Goal: Task Accomplishment & Management: Manage account settings

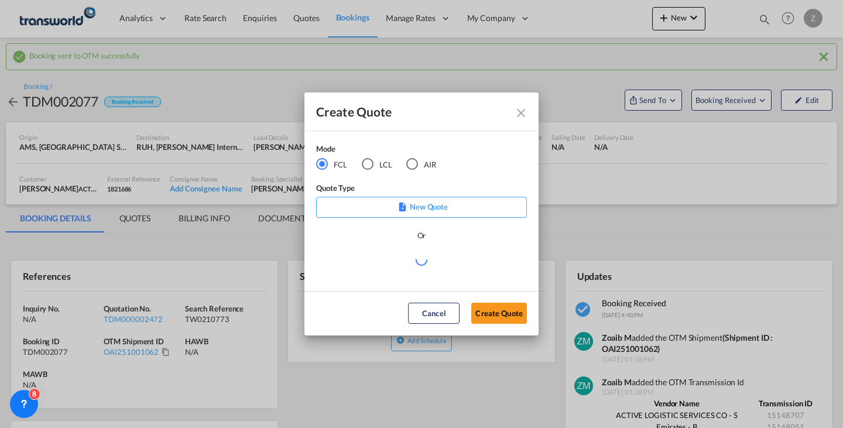
click at [432, 159] on md-radio-button "AIR" at bounding box center [421, 164] width 30 height 13
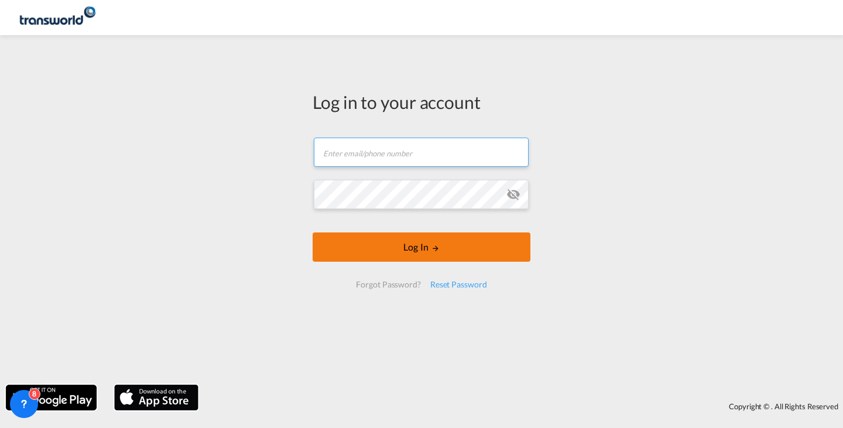
type input "[EMAIL_ADDRESS][PERSON_NAME][DOMAIN_NAME]"
click at [471, 254] on button "Log In" at bounding box center [422, 247] width 218 height 29
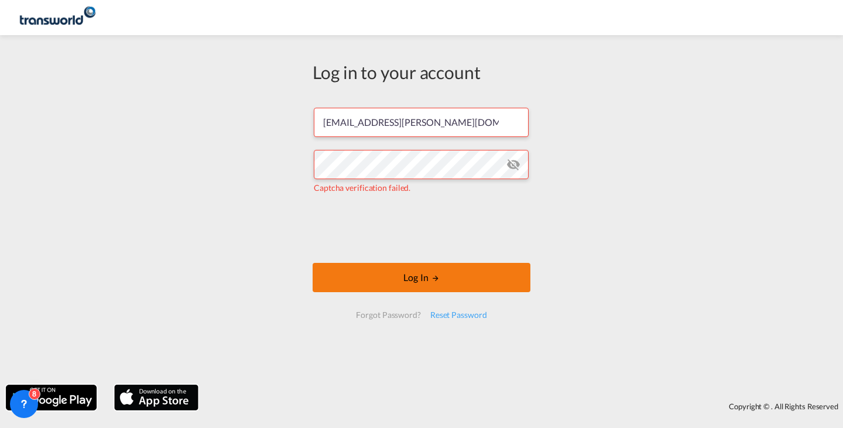
click at [466, 282] on button "Log In" at bounding box center [422, 277] width 218 height 29
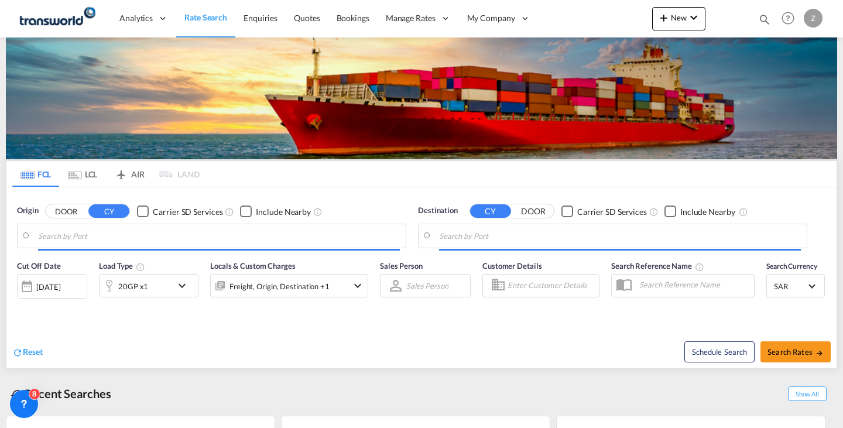
type input "[PERSON_NAME] ([PERSON_NAME]), [GEOGRAPHIC_DATA]"
type input "Shuaiba, KWSAA"
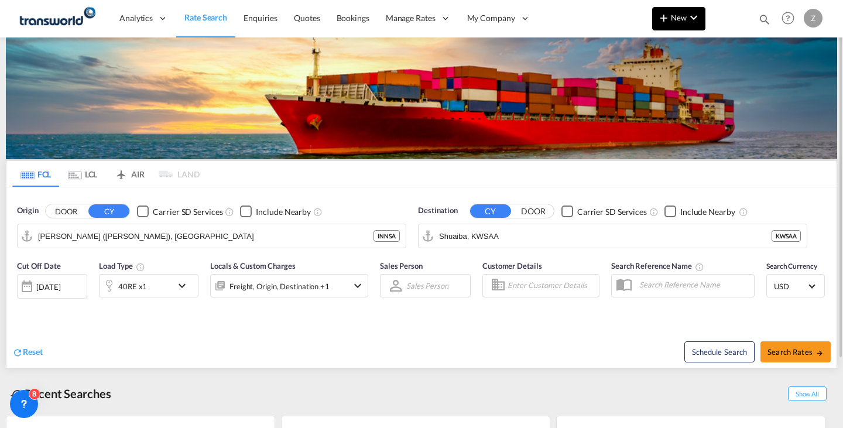
click at [681, 15] on span "New" at bounding box center [679, 17] width 44 height 9
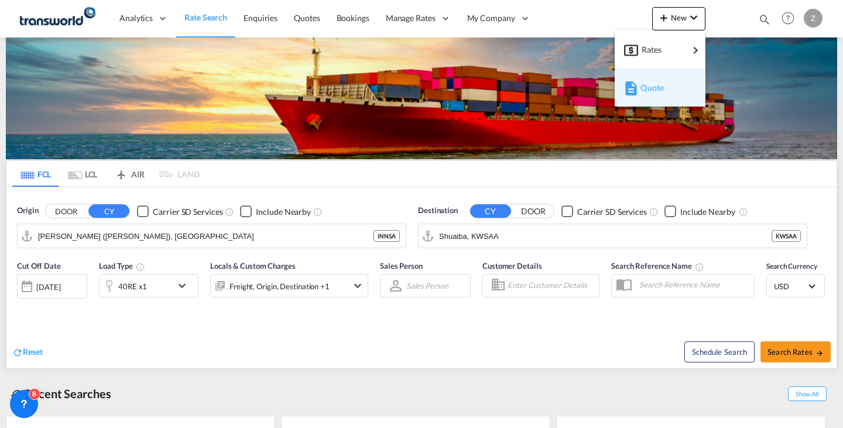
click at [645, 88] on span "Quote" at bounding box center [647, 87] width 13 height 23
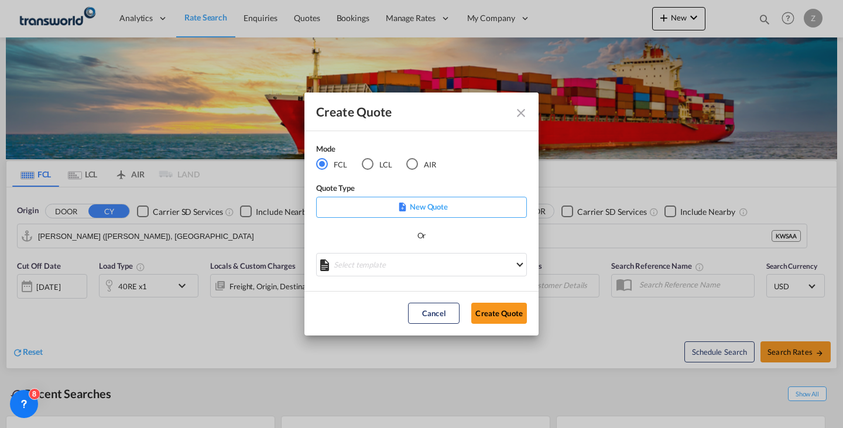
click at [428, 162] on md-radio-button "AIR" at bounding box center [421, 164] width 30 height 13
click at [485, 315] on button "Create Quote" at bounding box center [499, 313] width 56 height 21
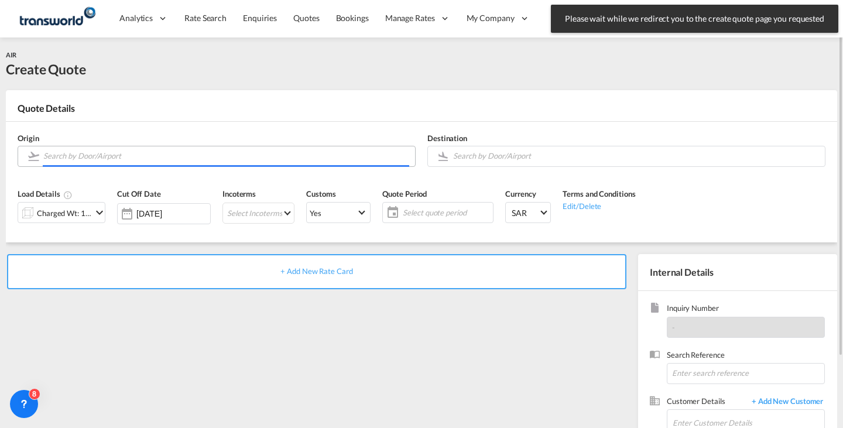
click at [284, 162] on input "Search by Door/Airport" at bounding box center [226, 156] width 366 height 20
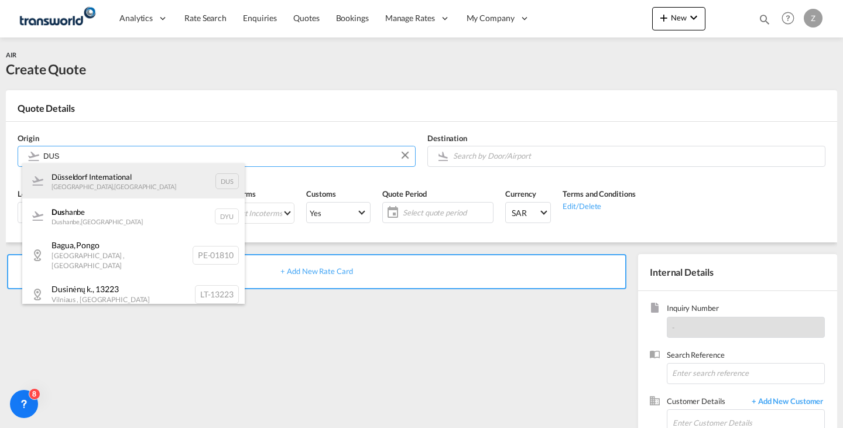
click at [199, 176] on div "Düsseldorf International [GEOGRAPHIC_DATA] , [GEOGRAPHIC_DATA] DUS" at bounding box center [133, 180] width 223 height 35
type input "Düsseldorf International, [GEOGRAPHIC_DATA], DUS"
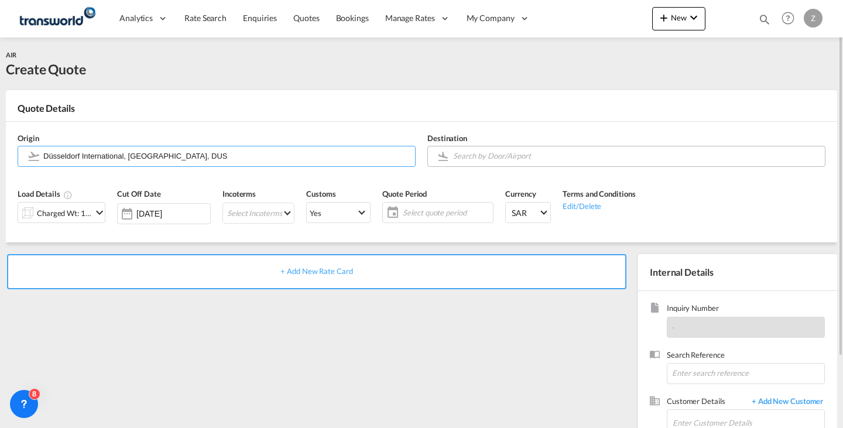
click at [507, 153] on input "Search by Door/Airport" at bounding box center [636, 156] width 366 height 20
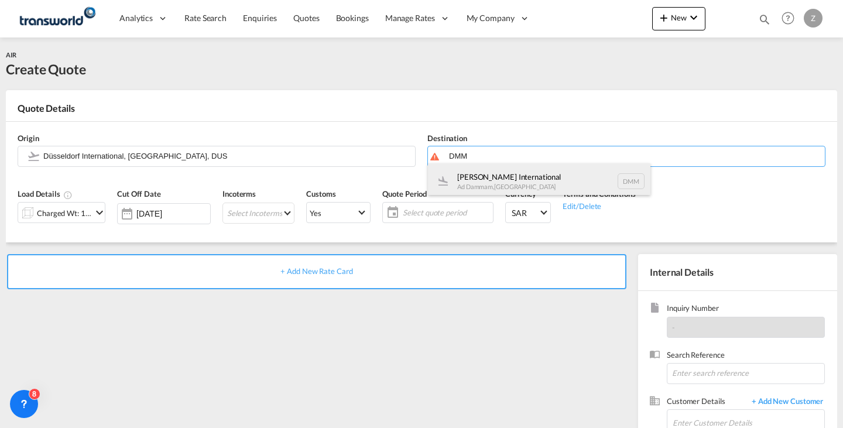
click at [505, 175] on div "[PERSON_NAME] International Ad Dammam , [GEOGRAPHIC_DATA] DMM" at bounding box center [539, 180] width 223 height 35
type input "[PERSON_NAME] International, Ad Dammam, DMM"
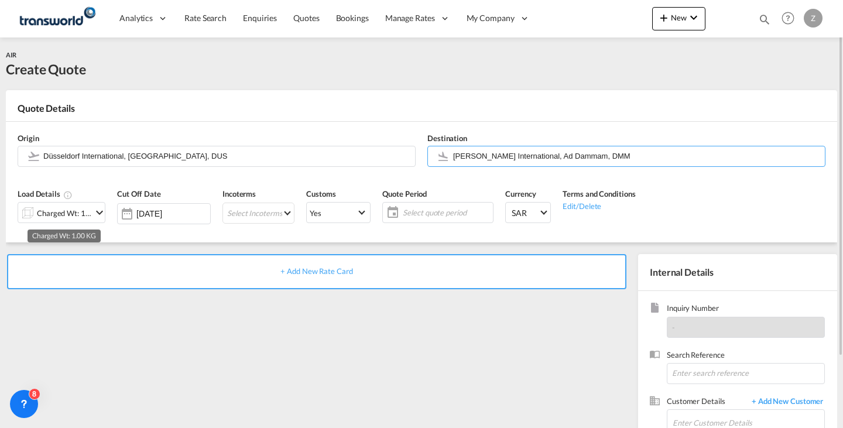
click at [77, 211] on div "Charged Wt: 1.00 KG" at bounding box center [64, 213] width 55 height 16
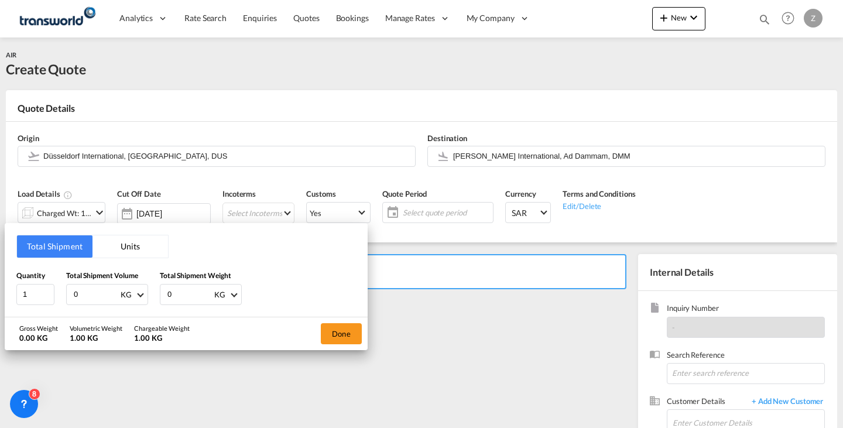
click at [193, 299] on input "0" at bounding box center [189, 295] width 47 height 20
type input "0.84"
click at [114, 294] on input "0.001" at bounding box center [96, 295] width 47 height 20
type input "0"
type input "0.84"
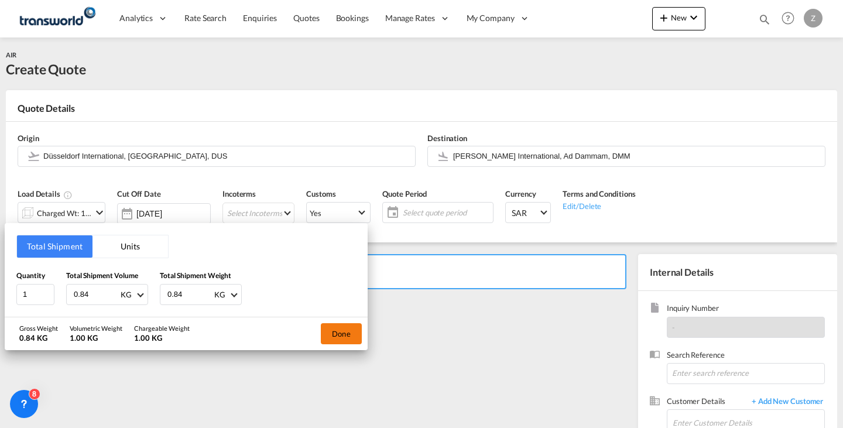
click at [350, 331] on button "Done" at bounding box center [341, 333] width 41 height 21
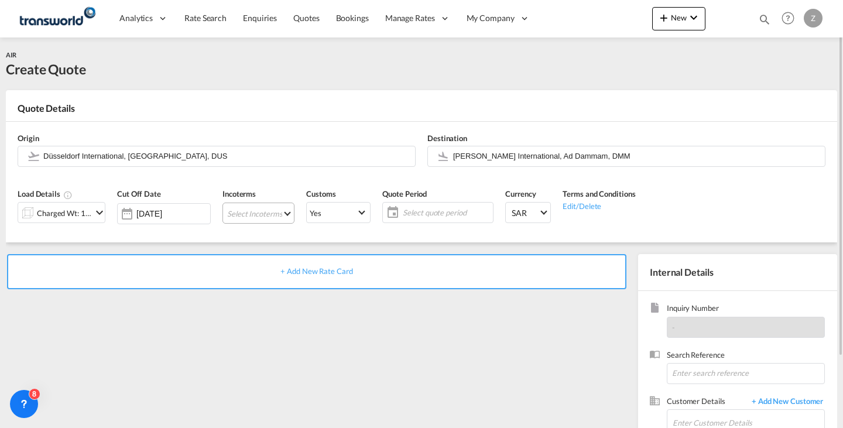
click at [278, 208] on md-select "Select Incoterms EXW - export Ex Works CFR - export Cost and Freight DAP - expo…" at bounding box center [259, 213] width 72 height 21
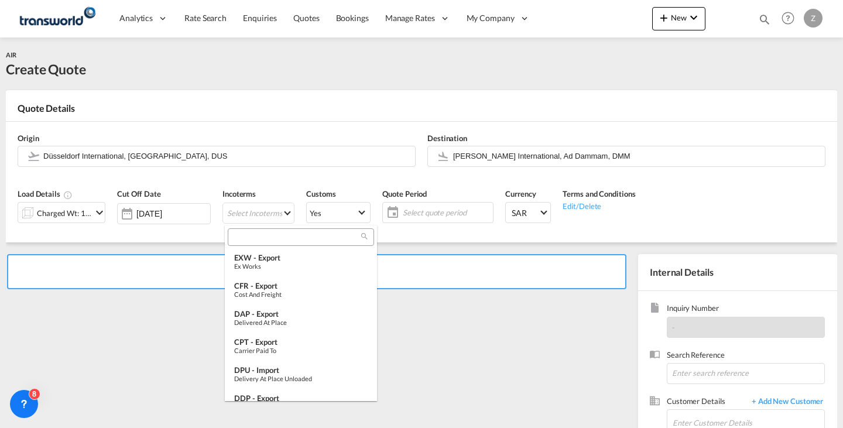
click at [279, 239] on input "search" at bounding box center [296, 237] width 130 height 11
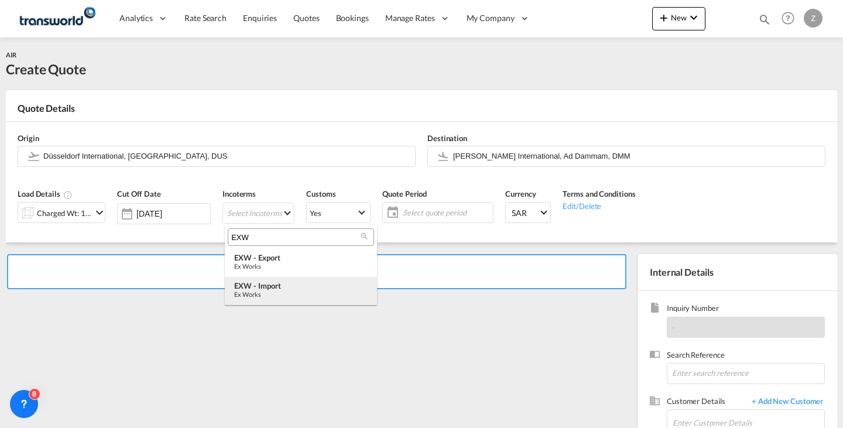
type input "EXW"
click at [283, 286] on div "EXW - import" at bounding box center [301, 285] width 134 height 9
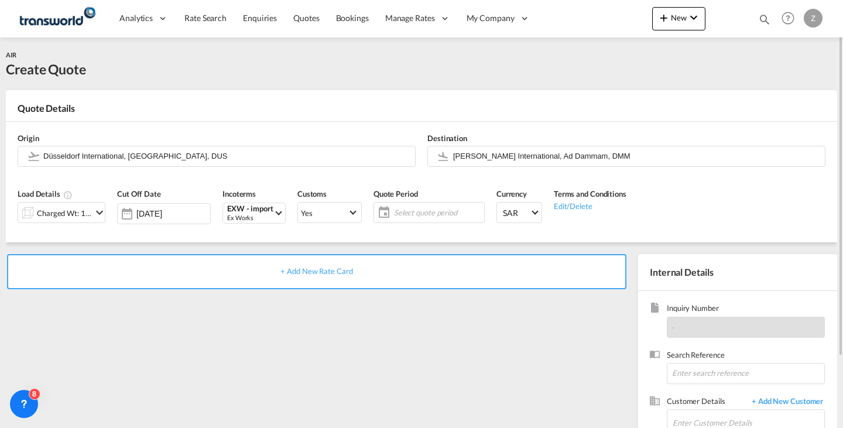
click at [446, 211] on span "Select quote period" at bounding box center [437, 212] width 87 height 11
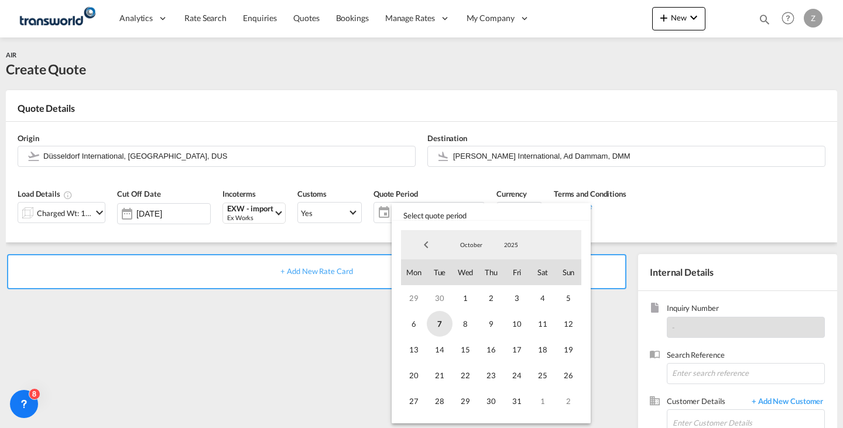
click at [432, 327] on span "7" at bounding box center [440, 324] width 26 height 26
click at [511, 397] on span "31" at bounding box center [517, 401] width 26 height 26
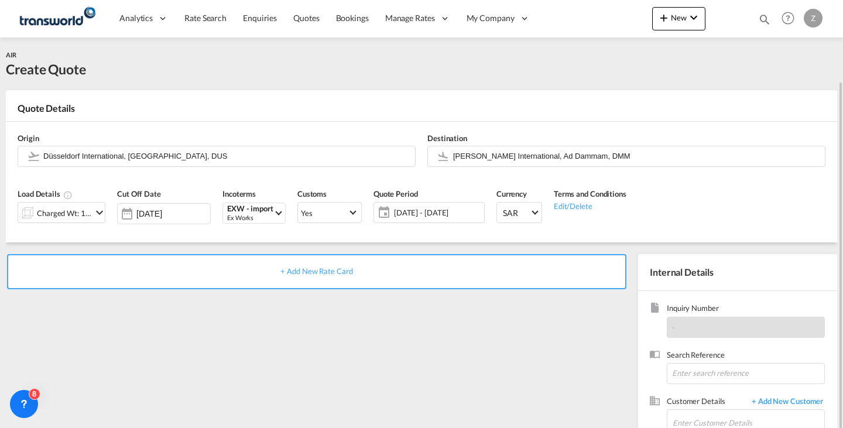
scroll to position [86, 0]
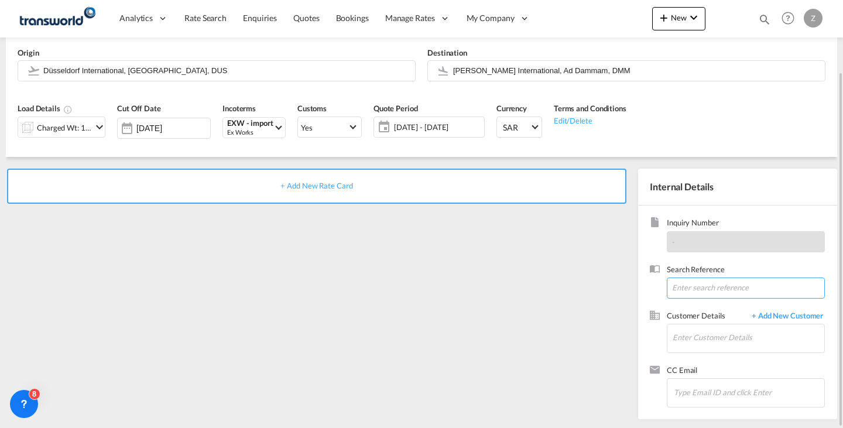
click at [690, 282] on input at bounding box center [746, 288] width 158 height 21
paste input "TW0710829"
type input "TW0710829"
click at [697, 334] on input "Enter Customer Details" at bounding box center [749, 337] width 152 height 26
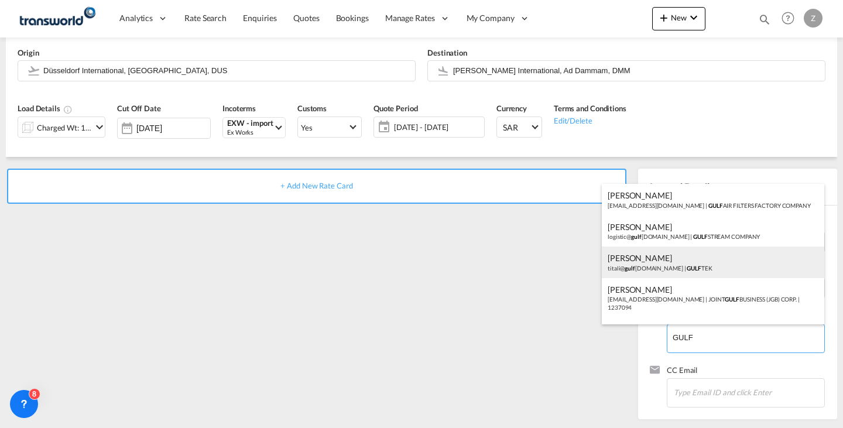
scroll to position [33, 0]
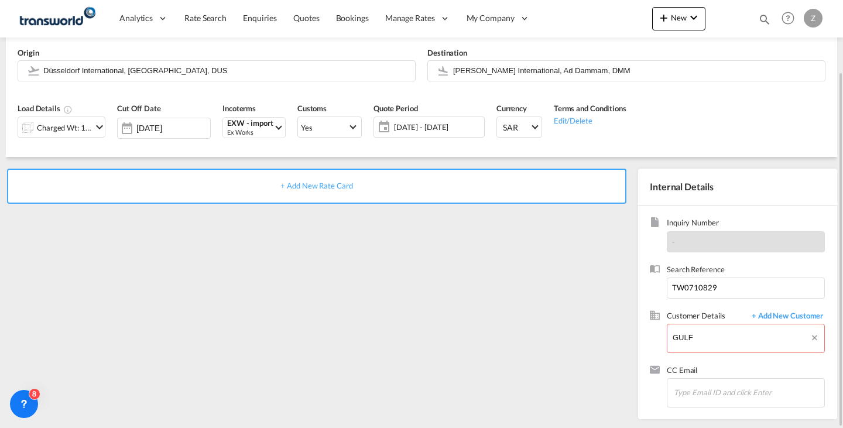
drag, startPoint x: 726, startPoint y: 343, endPoint x: 640, endPoint y: 340, distance: 86.7
click at [705, 336] on body "Analytics Dashboard Reports Rate Search Enquiries Quotes Bookings" at bounding box center [421, 214] width 843 height 428
type input "G"
click at [731, 339] on input "Enter Customer Details" at bounding box center [749, 337] width 152 height 26
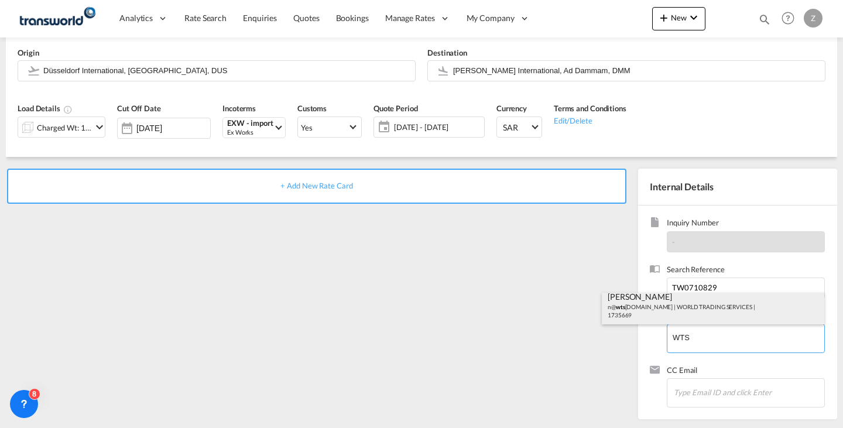
click at [703, 317] on div "[PERSON_NAME] n@ wts [DOMAIN_NAME] | WORLD TRADING SERVICES | 1735669" at bounding box center [713, 305] width 223 height 40
type input "WORLD TRADING SERVICES, [PERSON_NAME], n@[DOMAIN_NAME]"
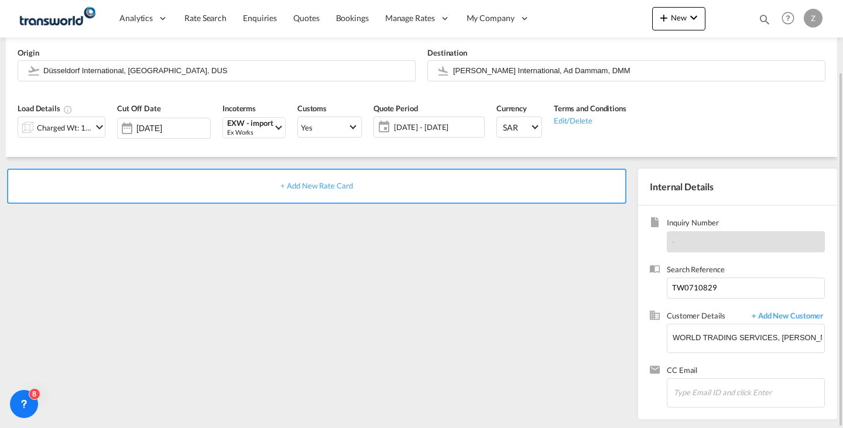
click at [390, 197] on div "+ Add New Rate Card" at bounding box center [317, 186] width 620 height 35
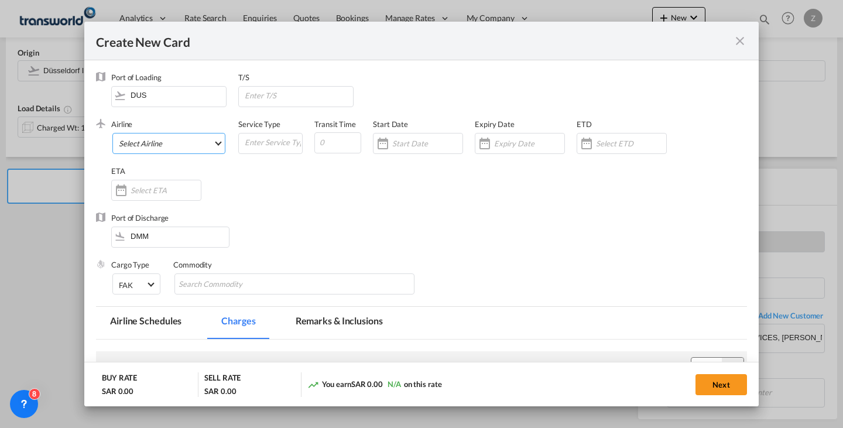
click at [189, 135] on md-select "Select Airline AIR EXPRESS S.A. (1166- / -) CMA CGM Air Cargo (1140-2C / -) DDW…" at bounding box center [168, 143] width 113 height 21
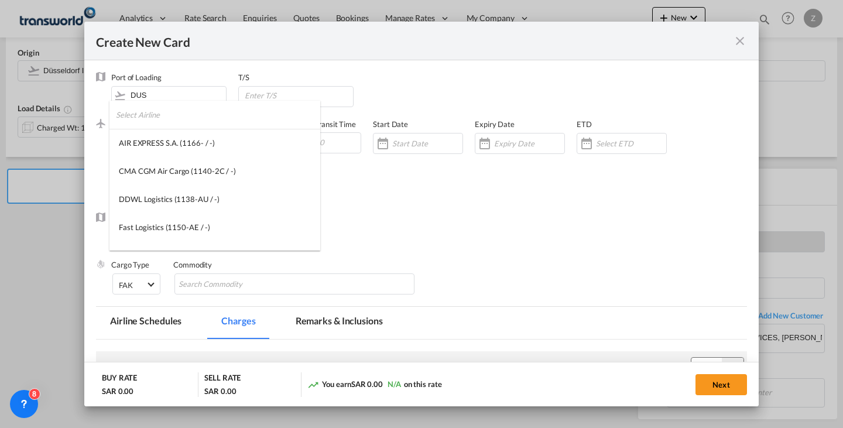
click at [212, 116] on input "search" at bounding box center [218, 115] width 204 height 28
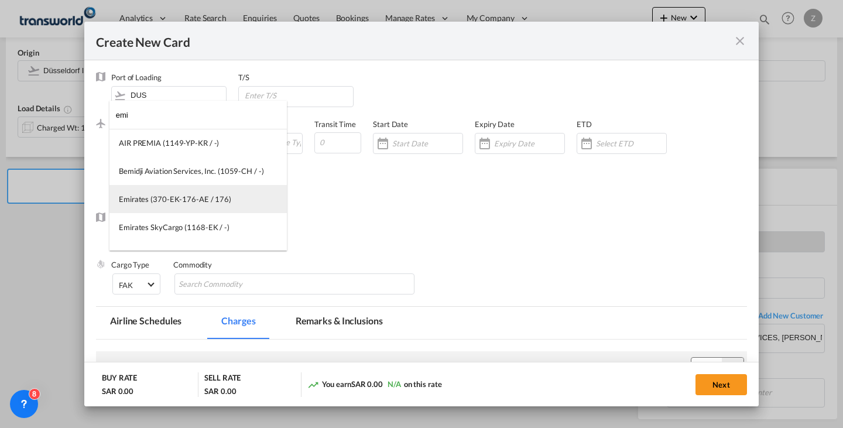
type input "emi"
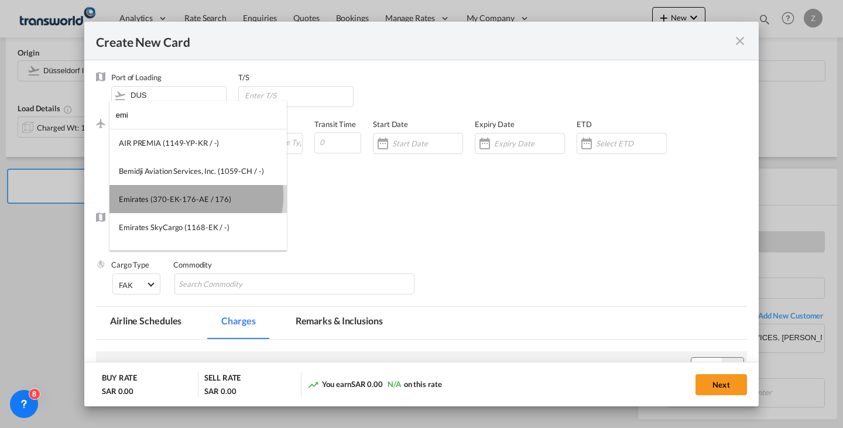
click at [189, 196] on div "Emirates (370-EK-176-AE / 176)" at bounding box center [175, 199] width 112 height 11
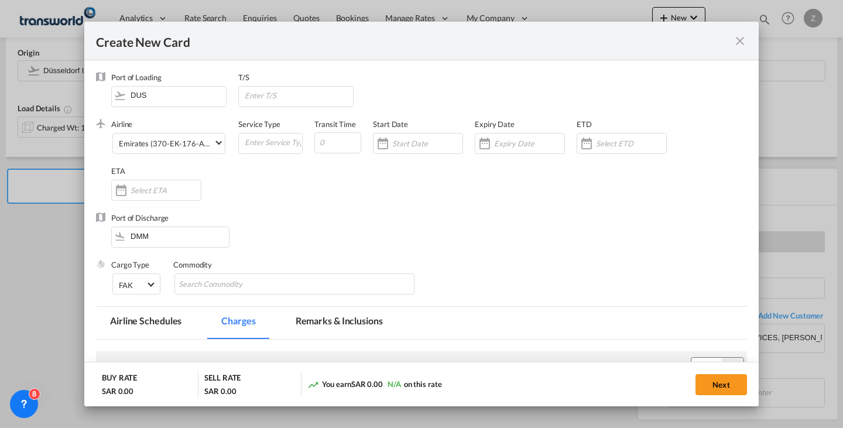
click at [281, 129] on div "Service Type" at bounding box center [276, 142] width 76 height 47
click at [275, 140] on input "Create New Card ..." at bounding box center [273, 143] width 59 height 18
type input "a"
type input "AIR"
type input "7"
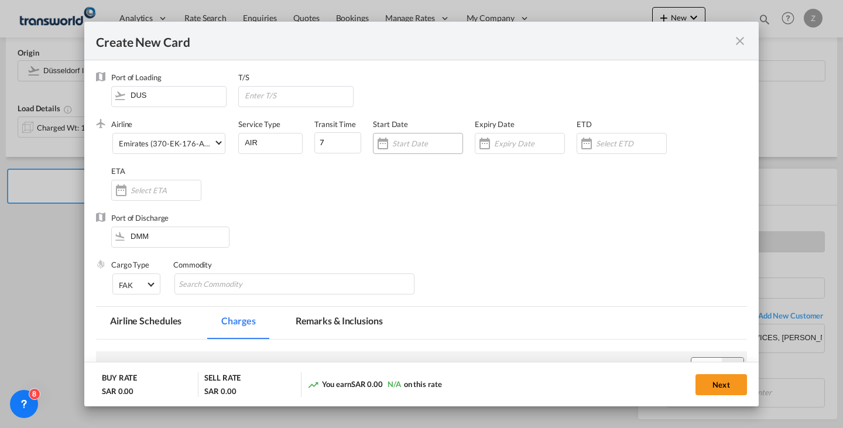
click at [421, 145] on input "Create New Card ..." at bounding box center [427, 143] width 70 height 9
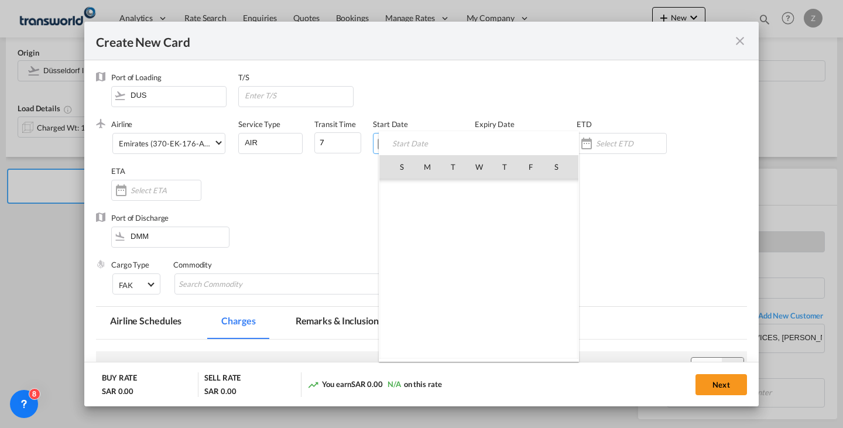
scroll to position [271444, 0]
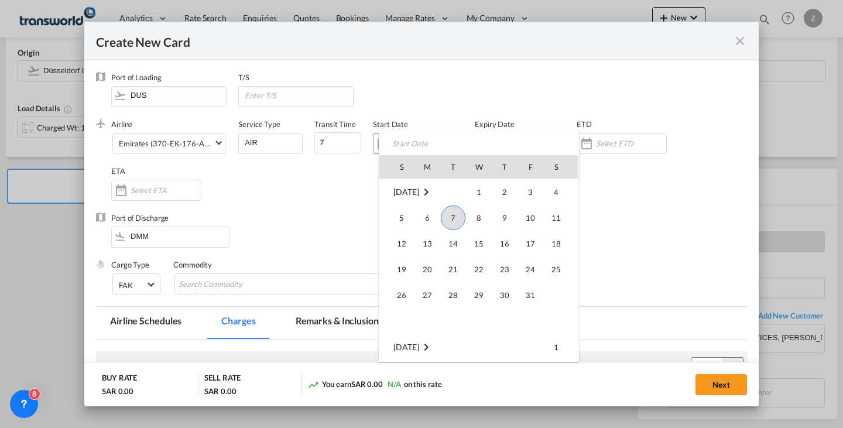
click at [452, 210] on span "7" at bounding box center [453, 218] width 25 height 25
type input "[DATE]"
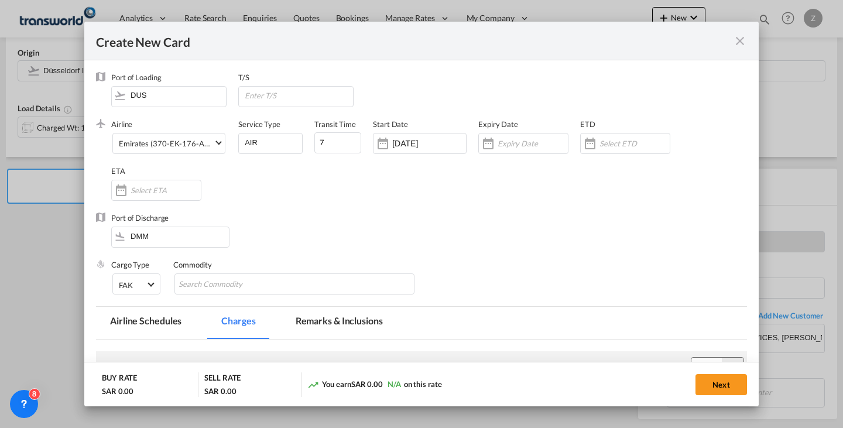
click at [500, 128] on label "Expiry Date" at bounding box center [498, 123] width 40 height 9
click at [501, 133] on div "Create New Card ..." at bounding box center [523, 143] width 90 height 21
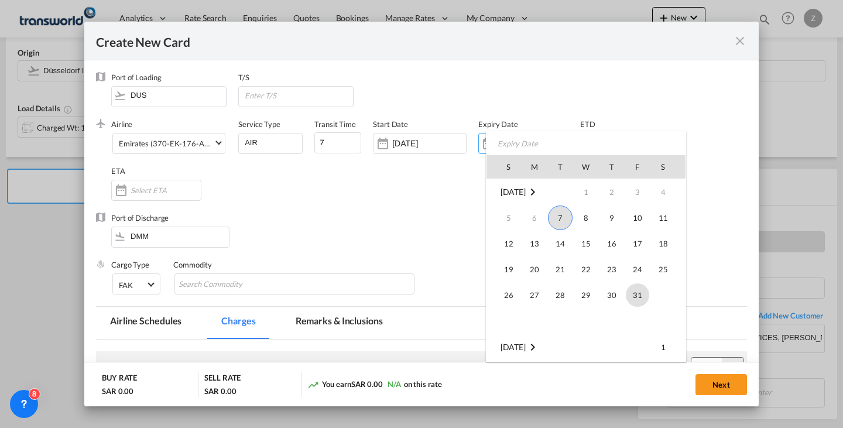
click at [634, 290] on span "31" at bounding box center [637, 294] width 23 height 23
type input "[DATE]"
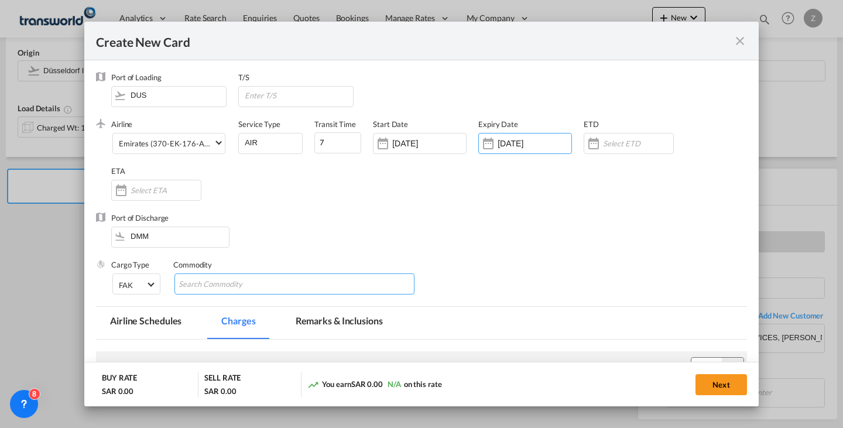
click at [214, 278] on input "Search Commodity" at bounding box center [232, 284] width 107 height 19
type input "GC"
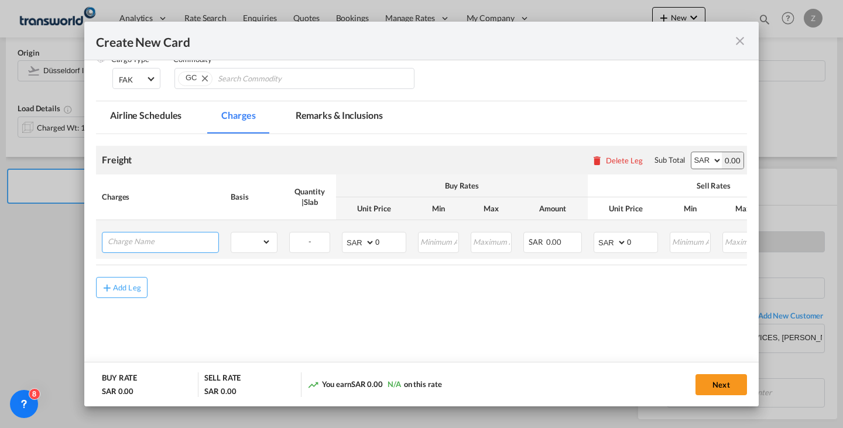
click at [172, 233] on input "Charge Name" at bounding box center [163, 242] width 111 height 18
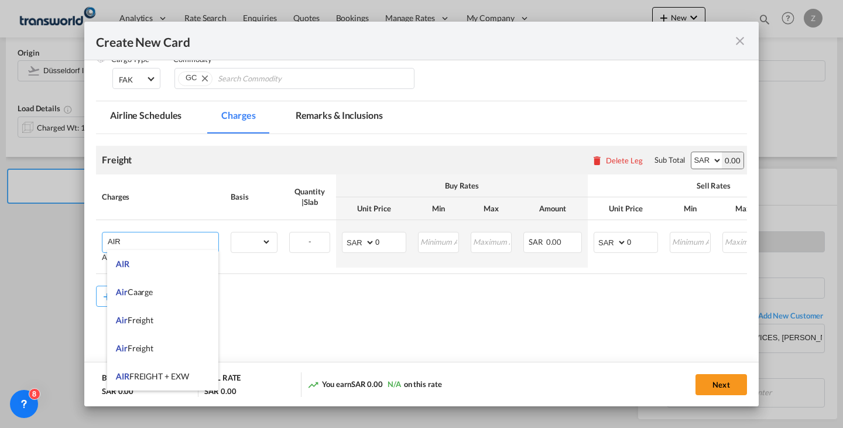
scroll to position [108, 0]
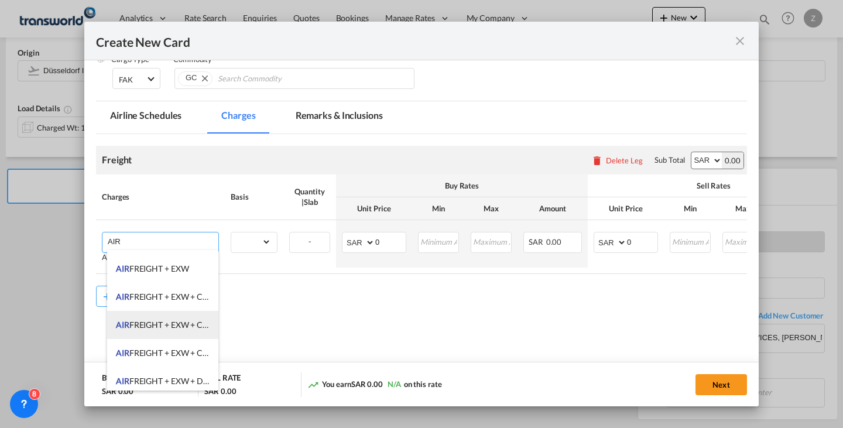
click at [177, 321] on span "AIR FREIGHT + EXW + CLEARANCE AND DELIVERY" at bounding box center [210, 325] width 189 height 10
type input "AIR FREIGHT + EXW + CLEARANCE AND DELIVERY"
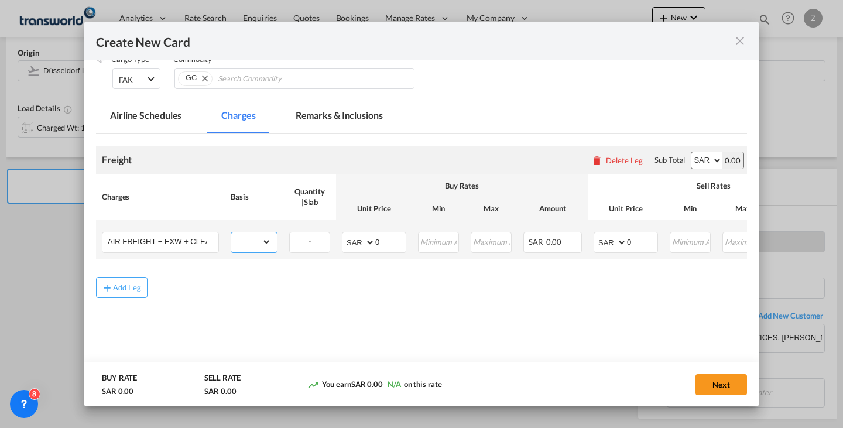
click at [256, 240] on select "gross_weight volumetric_weight per_shipment per_bl per_km % on air freight per_…" at bounding box center [251, 242] width 40 height 19
select select "per_shipment"
click at [231, 233] on select "gross_weight volumetric_weight per_shipment per_bl per_km % on air freight per_…" at bounding box center [251, 242] width 40 height 19
click at [632, 231] on td "AED AFN ALL AMD ANG AOA ARS AUD AWG AZN BAM BBD BDT BGN BHD BIF BMD BND [PERSON…" at bounding box center [626, 239] width 76 height 39
click at [633, 234] on input "0" at bounding box center [642, 242] width 30 height 18
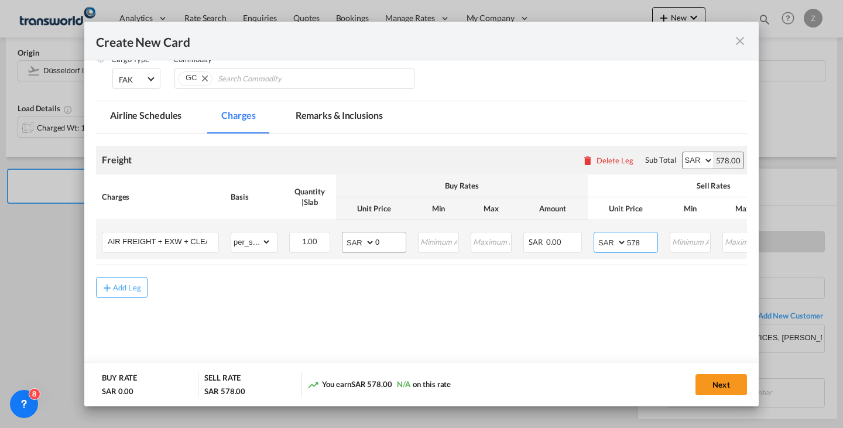
type input "578"
click at [388, 247] on input "0" at bounding box center [390, 242] width 30 height 18
type input "206.62"
click at [714, 380] on button "Next" at bounding box center [722, 384] width 52 height 21
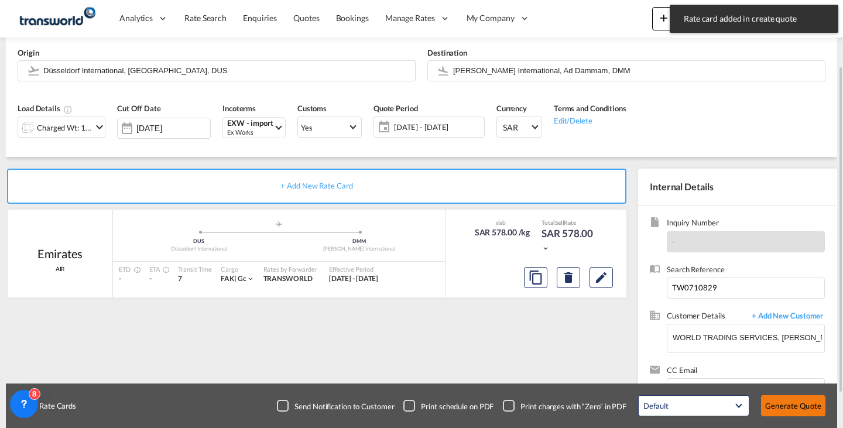
click at [777, 399] on button "Generate Quote" at bounding box center [793, 405] width 64 height 21
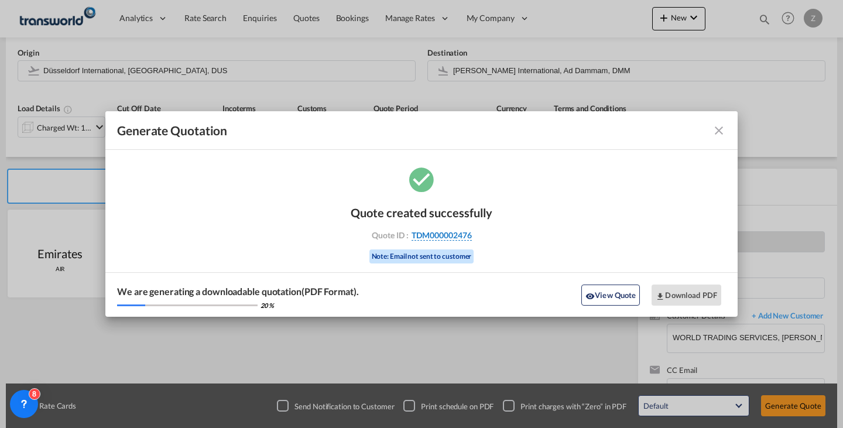
click at [464, 231] on span "TDM000002476" at bounding box center [442, 235] width 60 height 11
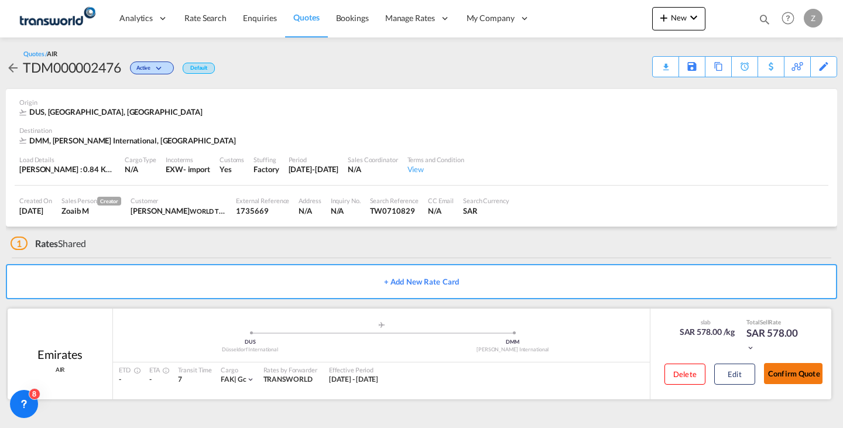
click at [775, 366] on button "Confirm Quote" at bounding box center [793, 373] width 59 height 21
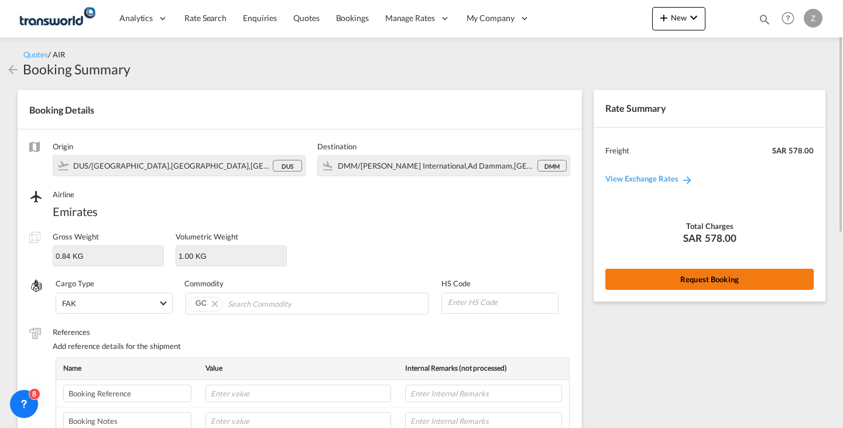
click at [681, 285] on button "Request Booking" at bounding box center [710, 279] width 208 height 21
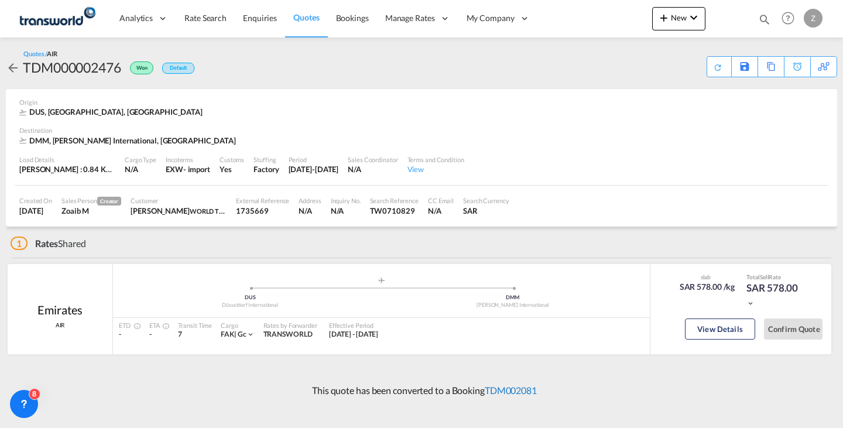
click at [507, 387] on link "TDM002081" at bounding box center [511, 390] width 52 height 11
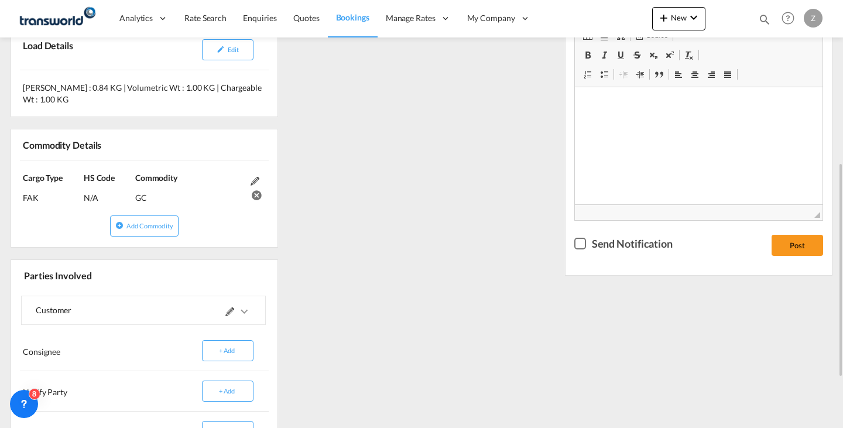
scroll to position [425, 0]
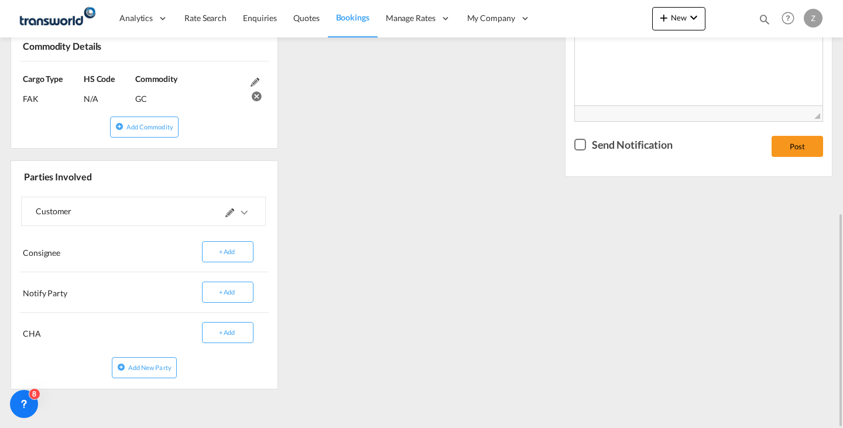
click at [237, 213] on span at bounding box center [238, 211] width 26 height 28
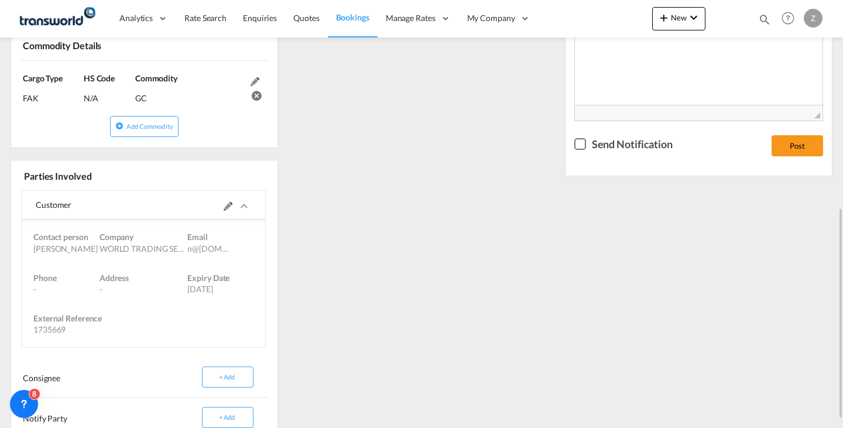
scroll to position [424, 0]
click at [226, 208] on md-icon at bounding box center [228, 207] width 9 height 9
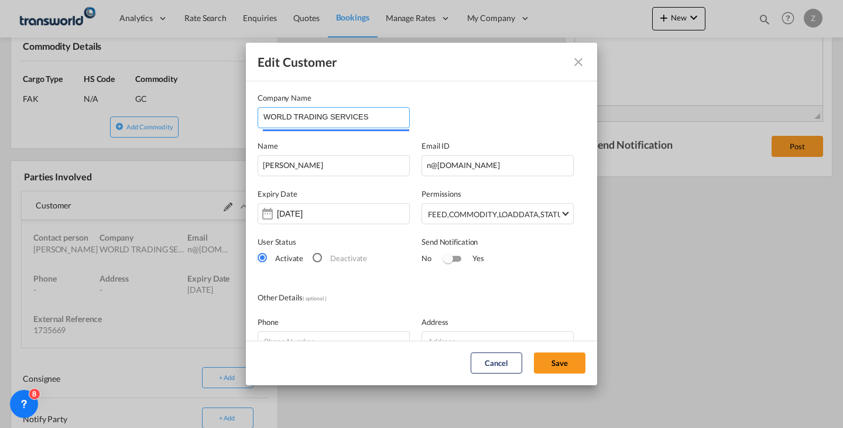
click at [381, 115] on input "WORLD TRADING SERVICES" at bounding box center [337, 117] width 146 height 18
drag, startPoint x: 381, startPoint y: 115, endPoint x: 102, endPoint y: 103, distance: 279.0
click at [102, 103] on div "Edit Customer Company Name WORLD TRADING SERVICES Name [PERSON_NAME] Email ID […" at bounding box center [421, 214] width 843 height 428
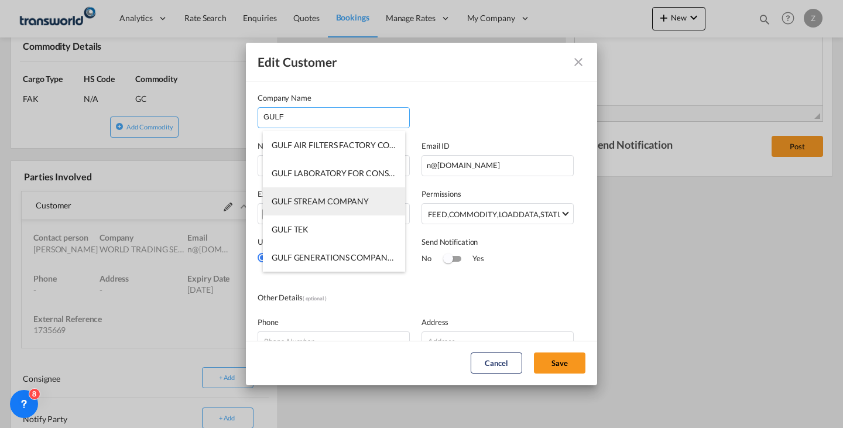
click at [296, 204] on span "GULF STREAM COMPANY" at bounding box center [320, 201] width 97 height 10
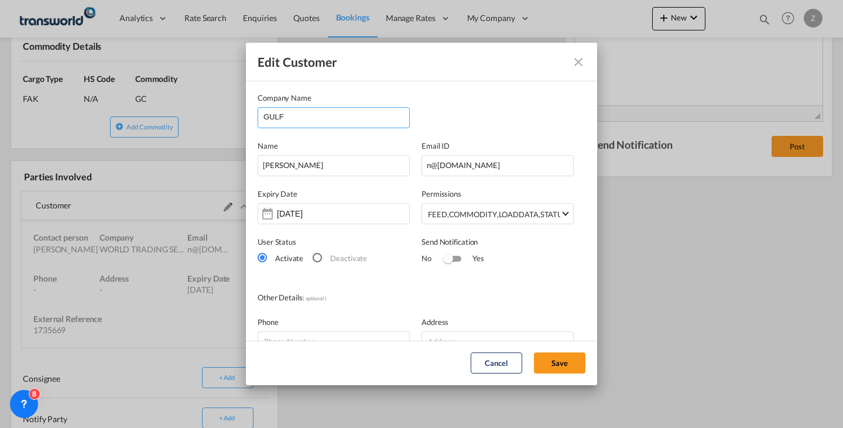
type input "GULF STREAM COMPANY"
drag, startPoint x: 389, startPoint y: 119, endPoint x: 117, endPoint y: 155, distance: 274.7
click at [117, 155] on div "Edit Customer Company Name GULF STREAM COMPANY Name [PERSON_NAME] Email ID Expi…" at bounding box center [421, 214] width 843 height 428
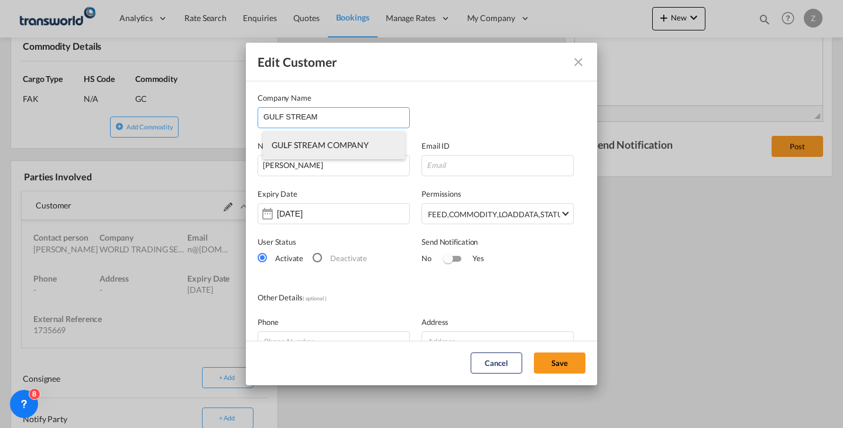
click at [268, 134] on li "GULF STREAM COMPANY" at bounding box center [334, 145] width 142 height 28
drag, startPoint x: 381, startPoint y: 117, endPoint x: 81, endPoint y: 141, distance: 300.8
click at [81, 141] on div "Edit Customer Company Name GULF STREAM COMPANY Name [PERSON_NAME] Email ID Expi…" at bounding box center [421, 214] width 843 height 428
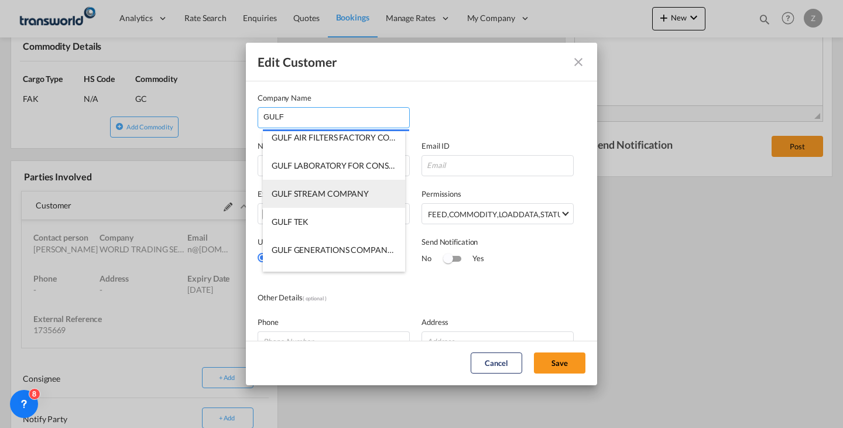
scroll to position [84, 0]
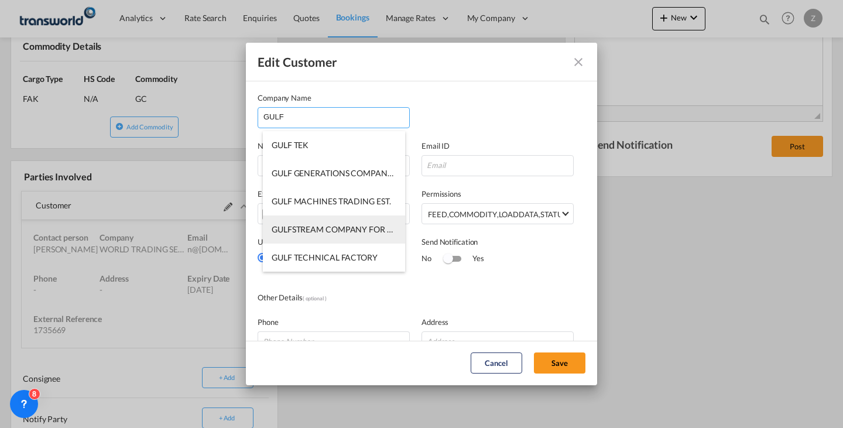
click at [358, 232] on span "GULFSTREAM COMPANY FOR MACHINERY AND EQUIPMENT" at bounding box center [389, 229] width 234 height 10
type input "GULFSTREAM COMPANY FOR MACHINERY AND EQUIPMENT"
type input "[EMAIL_ADDRESS][DOMAIN_NAME]"
type input "559969366"
type input "1748709"
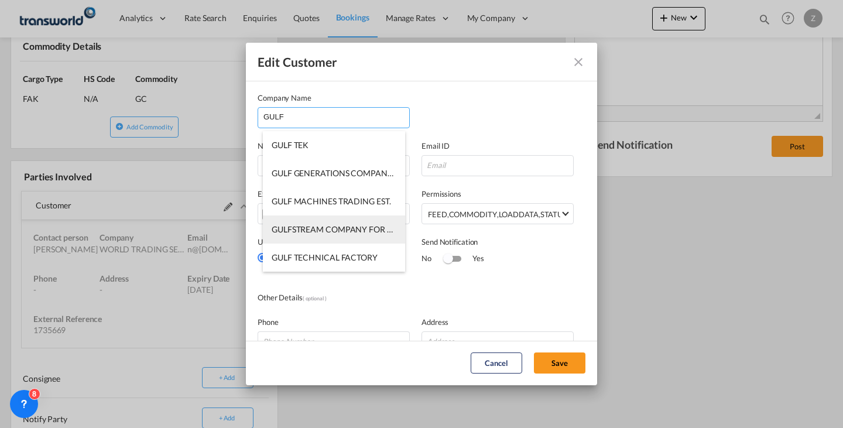
type input "34412"
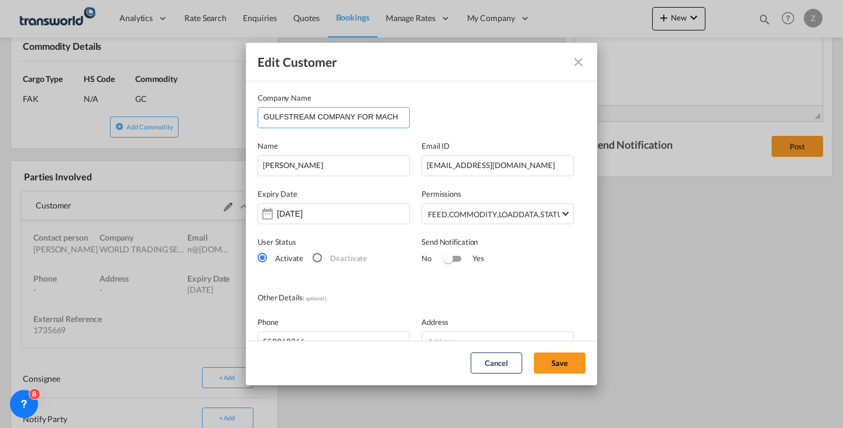
click at [361, 117] on input "GULFSTREAM COMPANY FOR MACHINERY AND EQUIPMENT" at bounding box center [337, 117] width 146 height 18
click at [387, 119] on input "GULFSTREAM COMPANY FOR MACHINERY AND EQUIPMENT" at bounding box center [337, 117] width 146 height 18
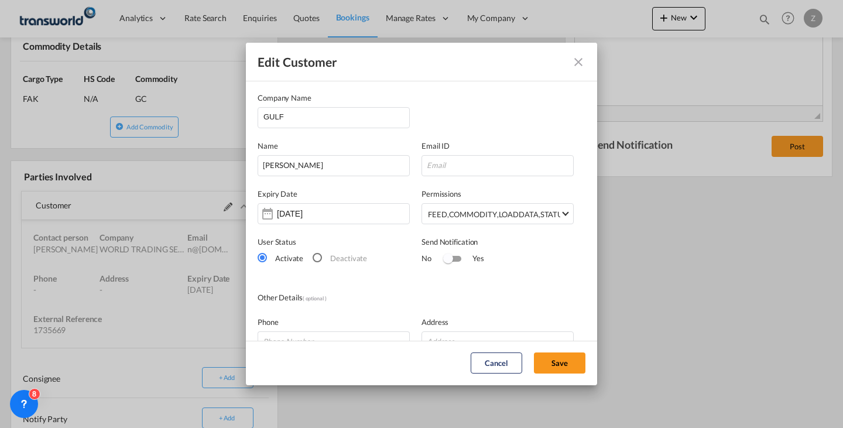
click at [409, 186] on div "Expiry Date [DATE] Permissions FEED , COMMODITY , LOADDATA , STATUS , DOCUMENTS…" at bounding box center [422, 200] width 328 height 48
click at [376, 114] on input "GULF" at bounding box center [337, 117] width 146 height 18
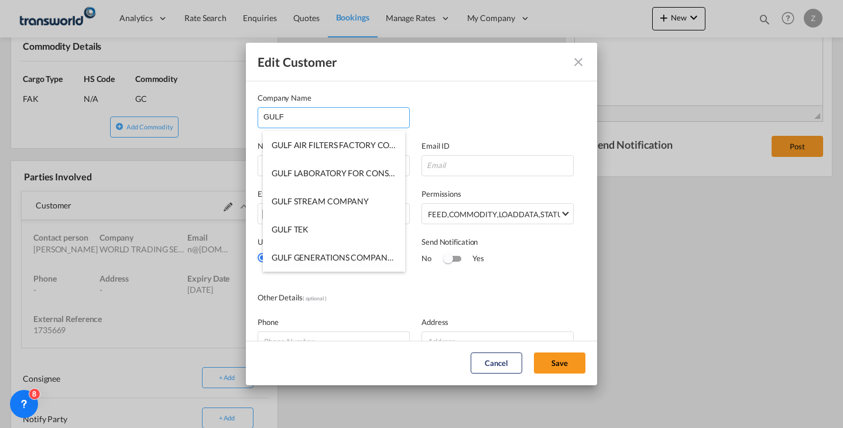
scroll to position [84, 0]
click at [371, 232] on span "GULFSTREAM COMPANY FOR MACHINERY AND EQUIPMENT" at bounding box center [389, 229] width 234 height 10
type input "GULFSTREAM COMPANY FOR MACHINERY AND EQUIPMENT"
type input "[EMAIL_ADDRESS][DOMAIN_NAME]"
type input "559969366"
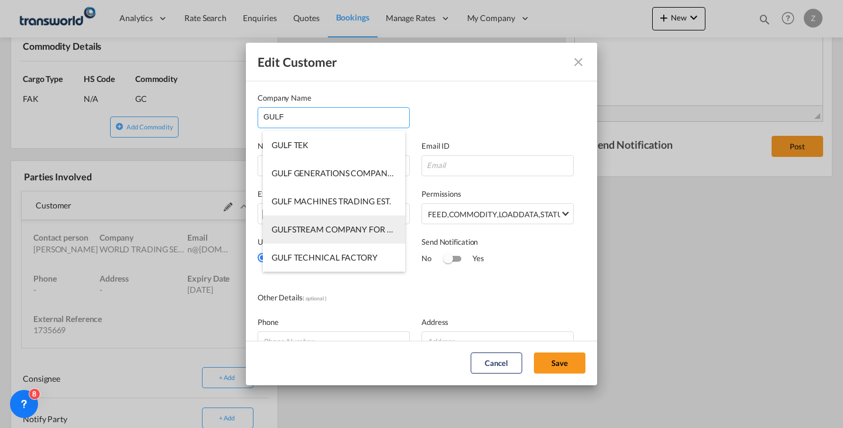
type input "1748709"
type input "34412"
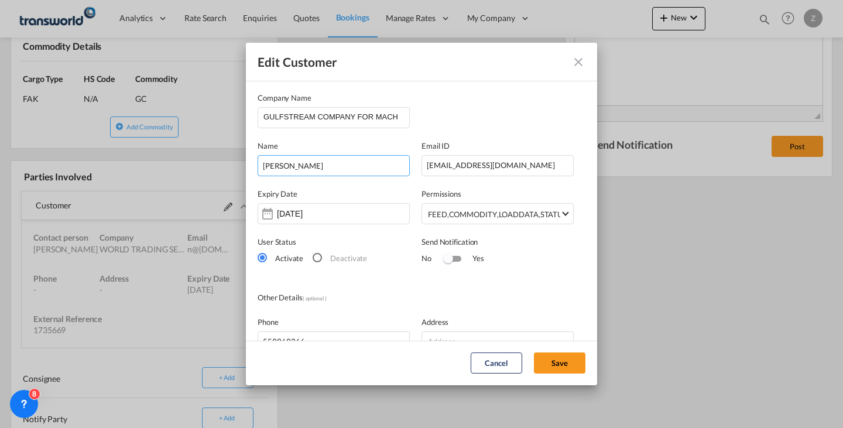
drag, startPoint x: 377, startPoint y: 169, endPoint x: 250, endPoint y: 173, distance: 126.6
click at [250, 173] on md-dialog-content "Company Name GULFSTREAM COMPANY FOR MACHINERY AND EQUIPMENT Name [PERSON_NAME] …" at bounding box center [421, 294] width 351 height 428
click at [303, 159] on input "MUS" at bounding box center [334, 165] width 152 height 21
type input "[PERSON_NAME]"
click at [561, 365] on button "Save" at bounding box center [560, 363] width 52 height 21
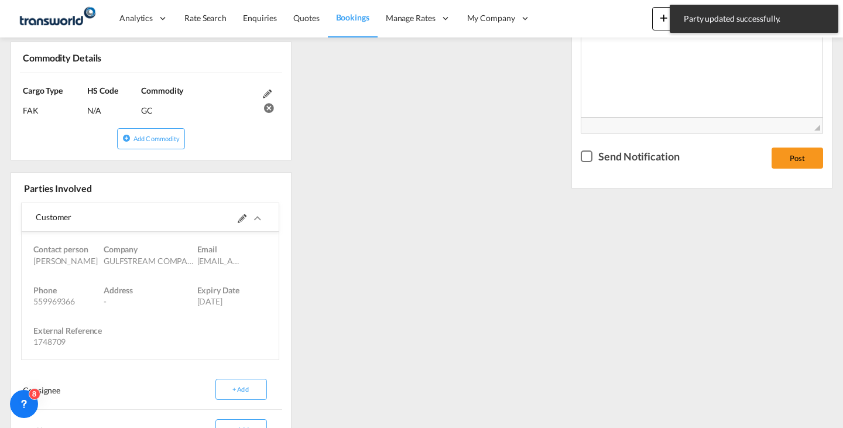
scroll to position [0, 0]
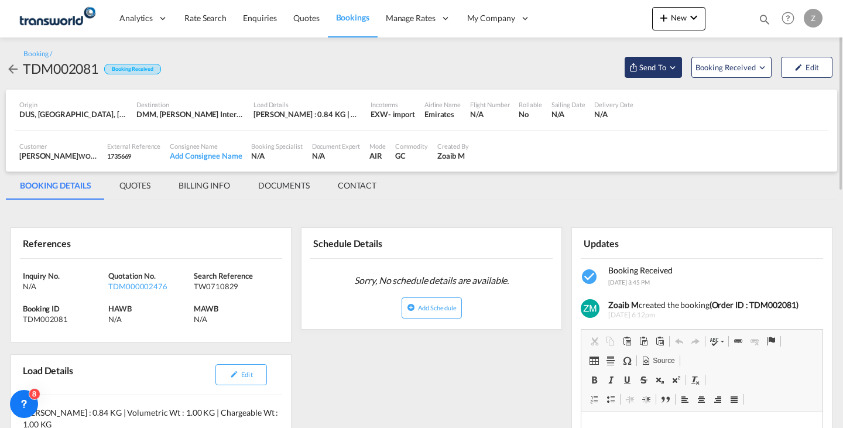
click at [650, 71] on span "Send To" at bounding box center [652, 67] width 29 height 12
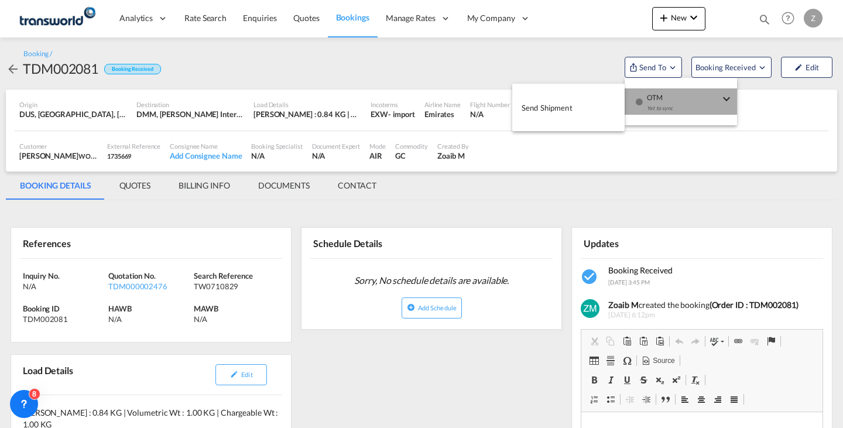
click at [649, 98] on span "OTM" at bounding box center [683, 93] width 73 height 11
click at [586, 102] on button "Send Shipment" at bounding box center [568, 107] width 112 height 26
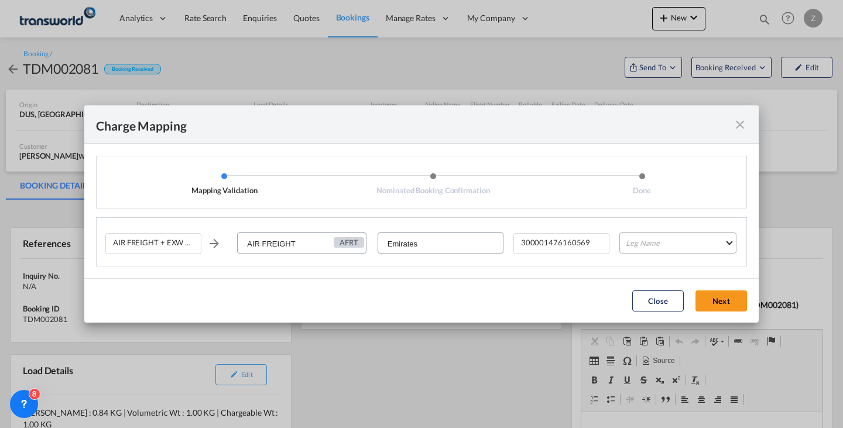
click at [651, 241] on md-select "Leg Name HANDLING ORIGIN HANDLING DESTINATION OTHERS TL PICK UP CUSTOMS ORIGIN …" at bounding box center [678, 243] width 117 height 21
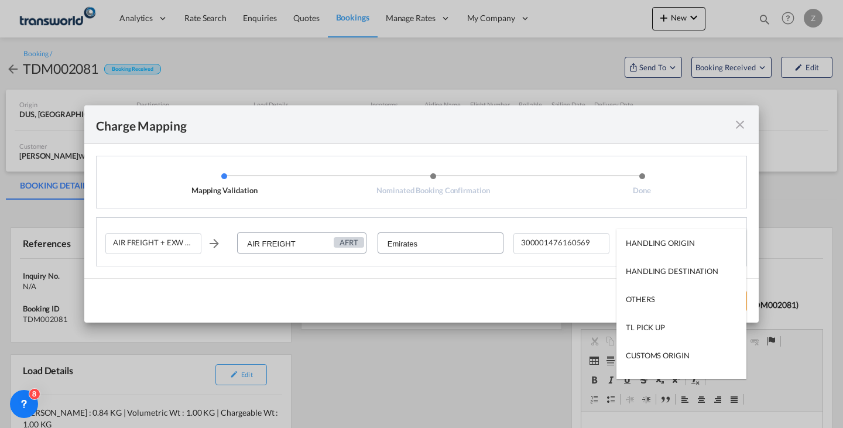
click at [738, 131] on md-backdrop at bounding box center [421, 214] width 843 height 428
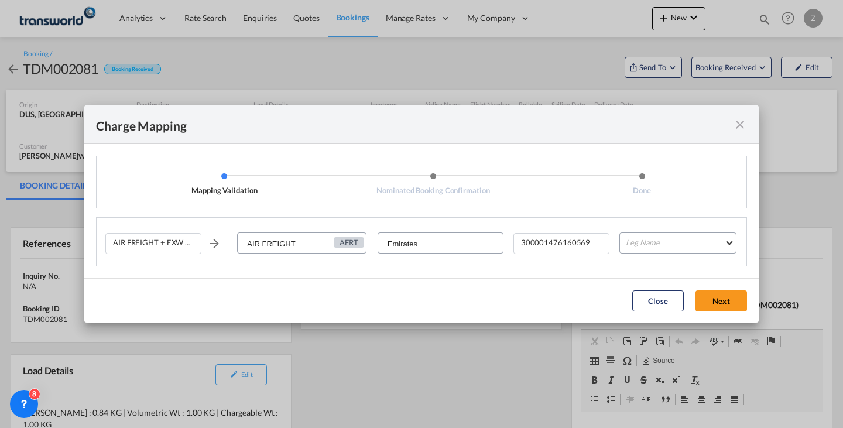
click at [738, 131] on md-icon "icon-close fg-AAA8AD cursor" at bounding box center [740, 125] width 14 height 14
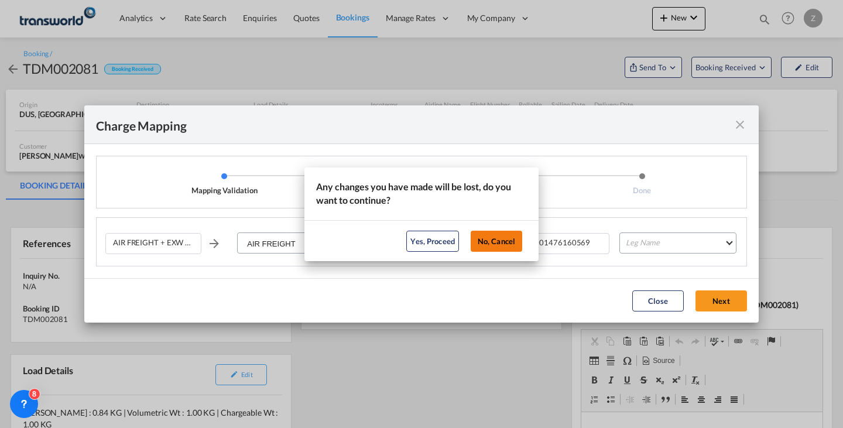
click at [490, 241] on button "No, Cancel" at bounding box center [497, 241] width 52 height 21
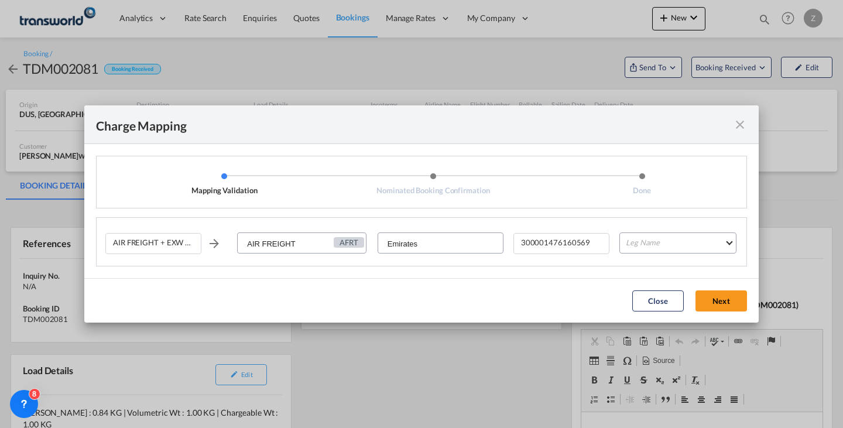
click at [738, 124] on md-icon "icon-close fg-AAA8AD cursor" at bounding box center [740, 125] width 14 height 14
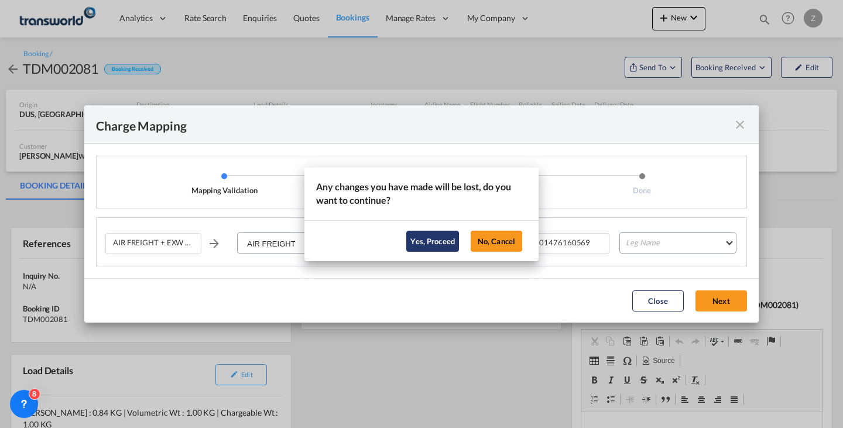
click at [445, 243] on button "Yes, Proceed" at bounding box center [432, 241] width 53 height 21
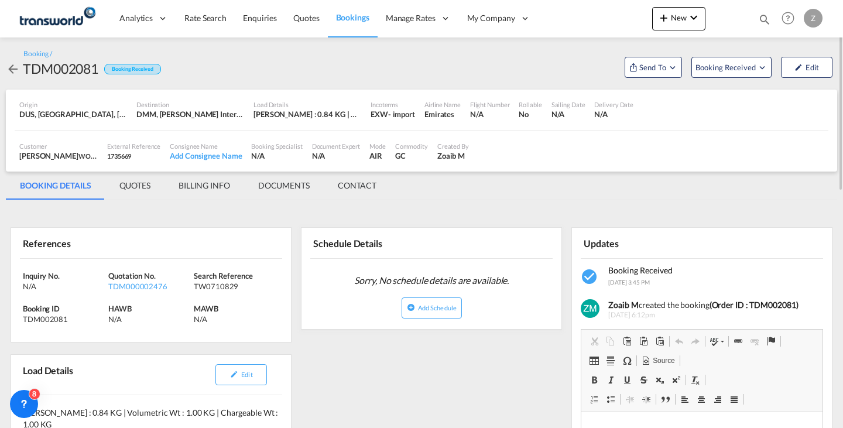
click at [369, 181] on md-tab-item "CONTACT" at bounding box center [357, 186] width 67 height 28
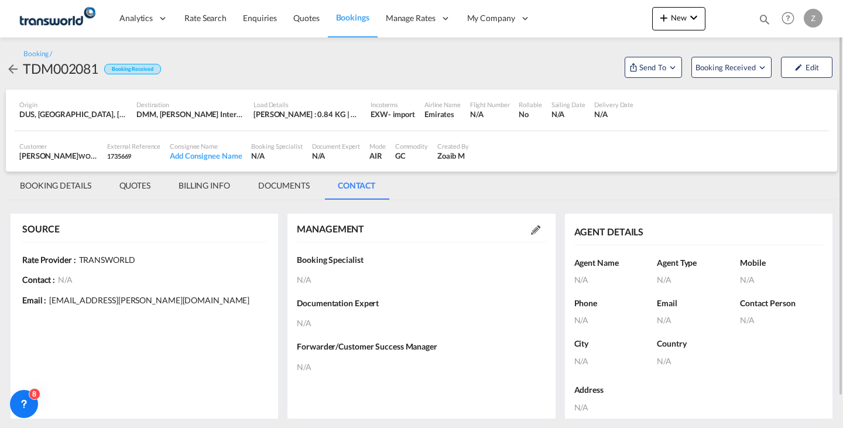
click at [534, 231] on md-icon at bounding box center [535, 229] width 9 height 9
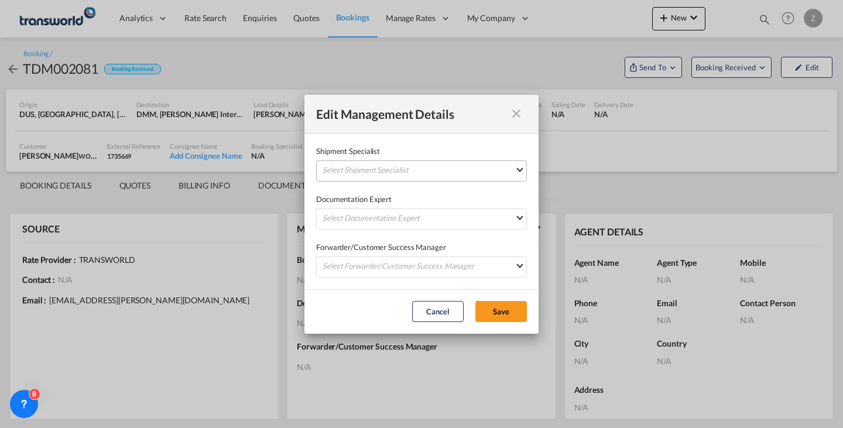
click at [496, 168] on md-select "Select Shipment Specialist [PERSON_NAME] W [PERSON_NAME][EMAIL_ADDRESS][PERSON_…" at bounding box center [421, 170] width 211 height 21
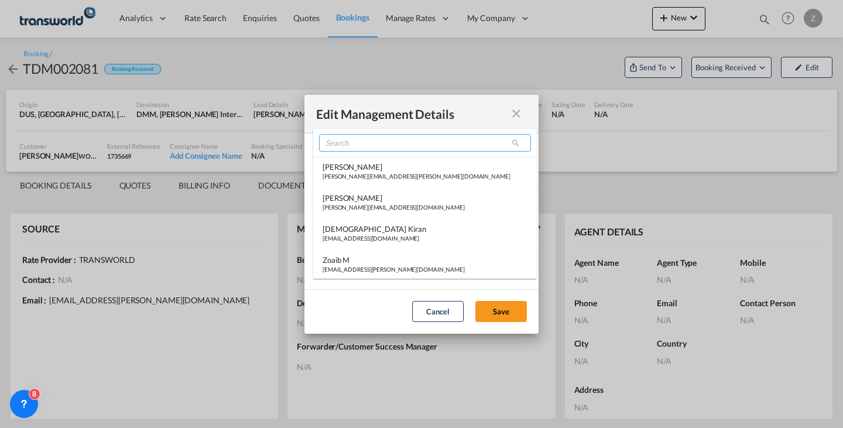
click at [443, 136] on input "search" at bounding box center [425, 143] width 212 height 18
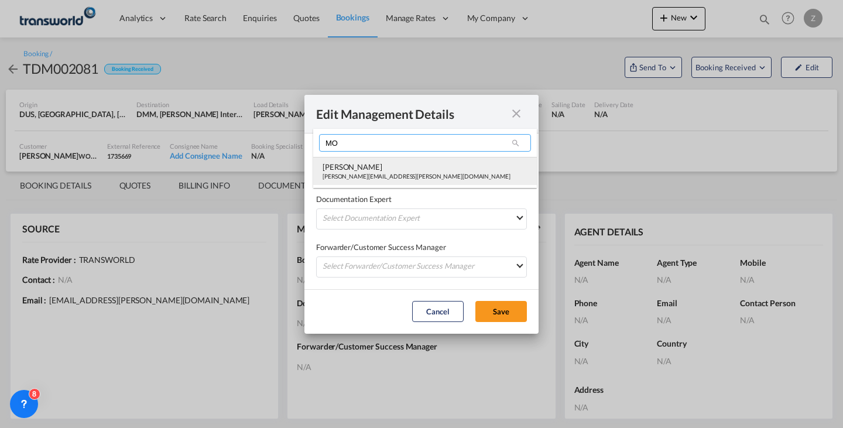
type input "MO"
click at [408, 172] on div "[PERSON_NAME]" at bounding box center [417, 167] width 188 height 11
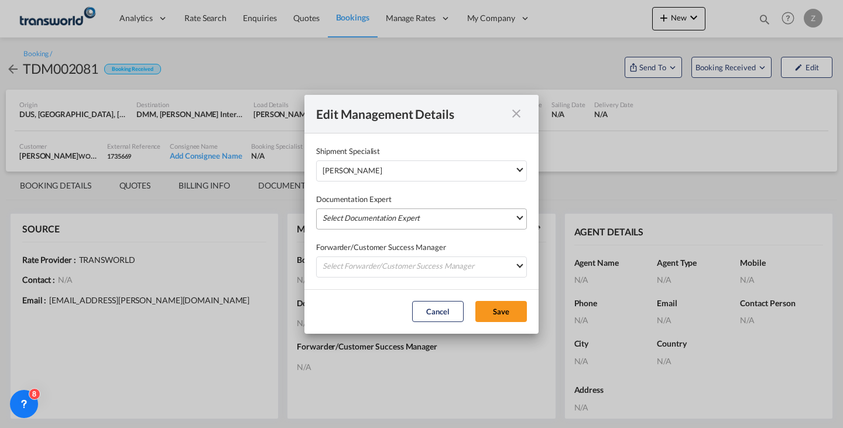
click at [389, 217] on md-select "Select Documentation Expert [PERSON_NAME] W [PERSON_NAME][EMAIL_ADDRESS][PERSON…" at bounding box center [421, 218] width 211 height 21
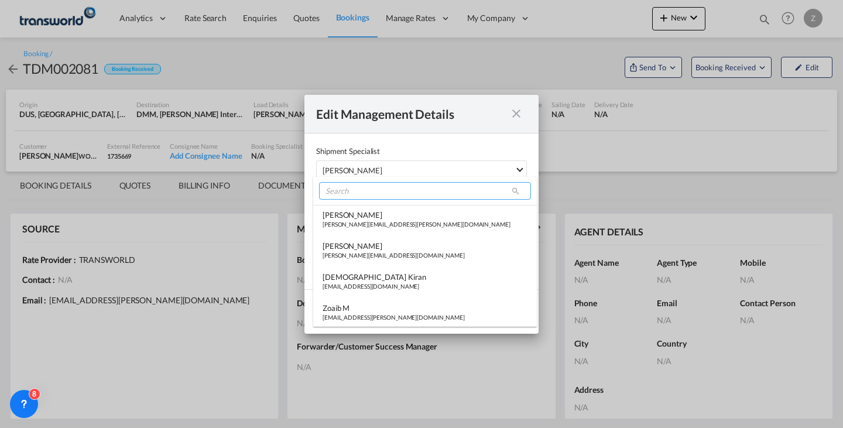
click at [406, 192] on input "search" at bounding box center [425, 191] width 212 height 18
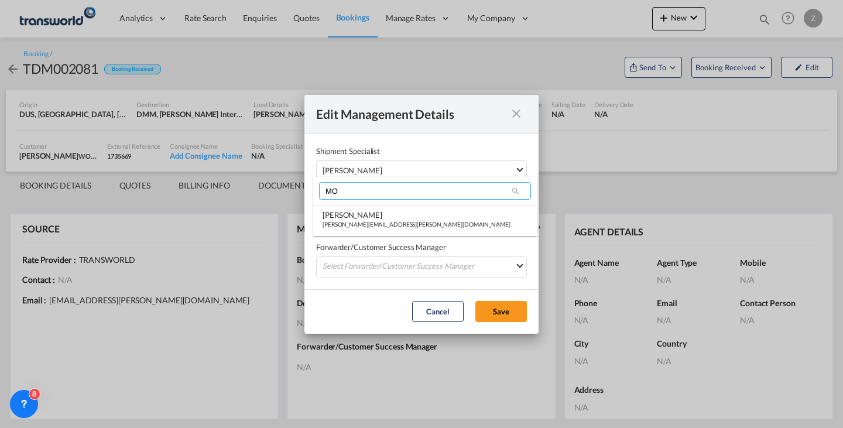
click at [406, 192] on input "MO" at bounding box center [425, 191] width 212 height 18
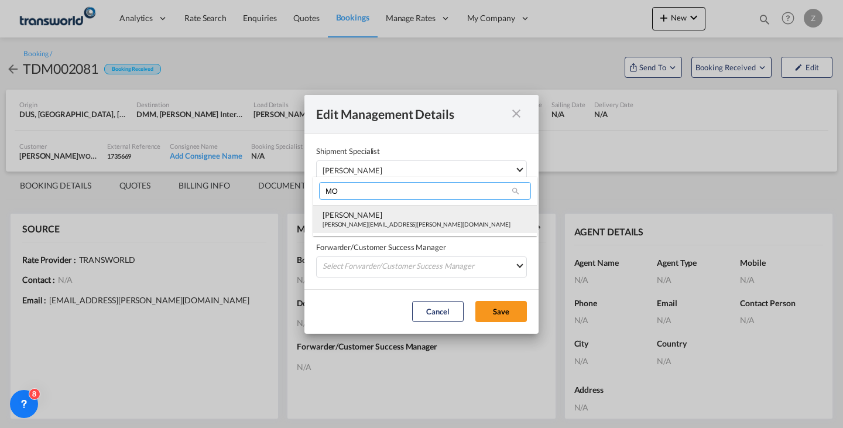
type input "MO"
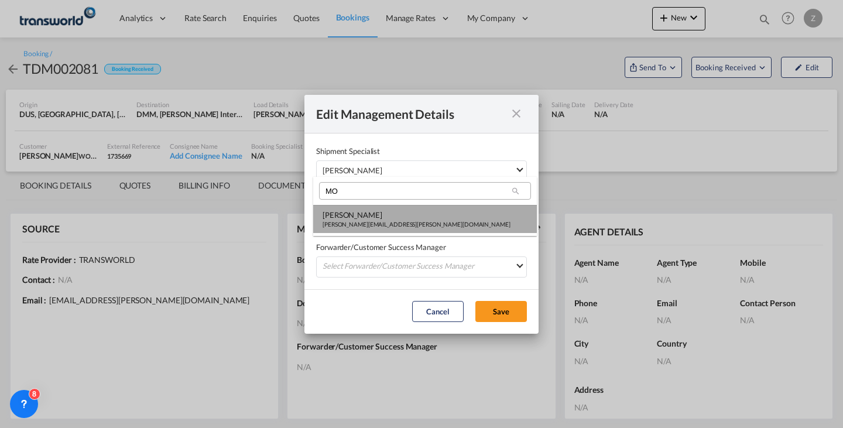
click at [387, 210] on div "[PERSON_NAME]" at bounding box center [417, 215] width 188 height 11
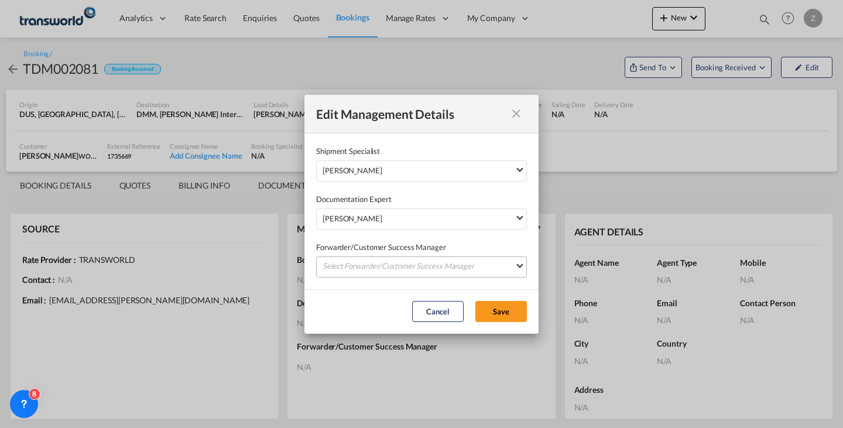
click at [368, 258] on md-select "Select Forwarder/Customer Success Manager [PERSON_NAME] [PERSON_NAME][EMAIL_ADD…" at bounding box center [421, 267] width 211 height 21
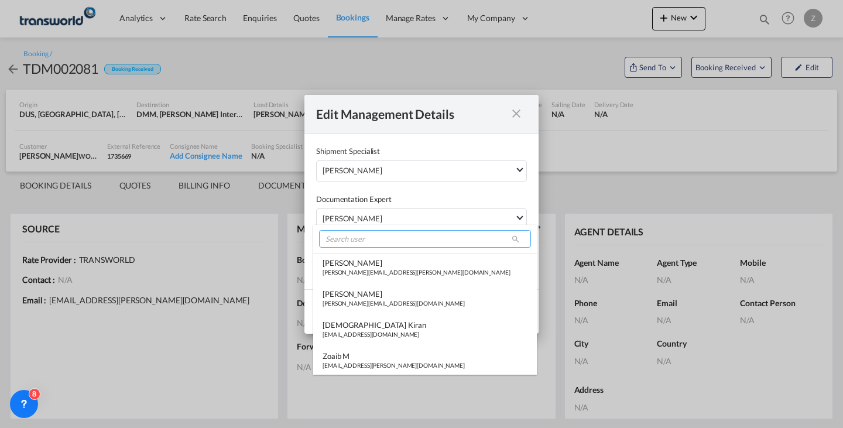
click at [378, 245] on input "search" at bounding box center [425, 239] width 212 height 18
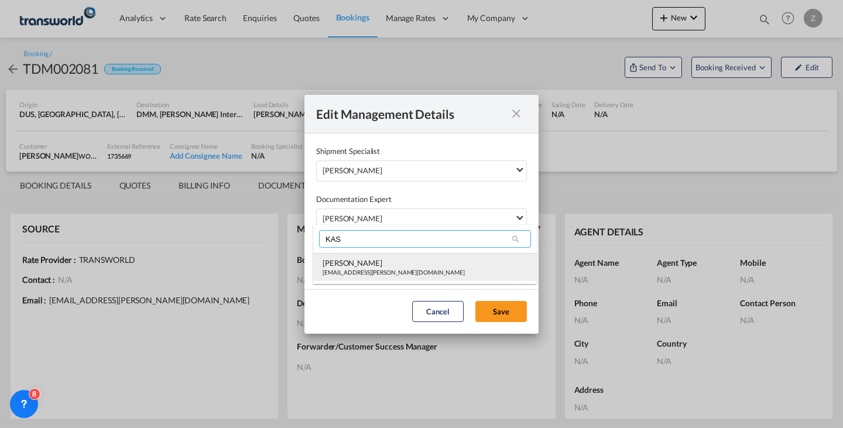
type input "KAS"
click at [360, 274] on div "[EMAIL_ADDRESS][PERSON_NAME][DOMAIN_NAME]" at bounding box center [394, 272] width 142 height 8
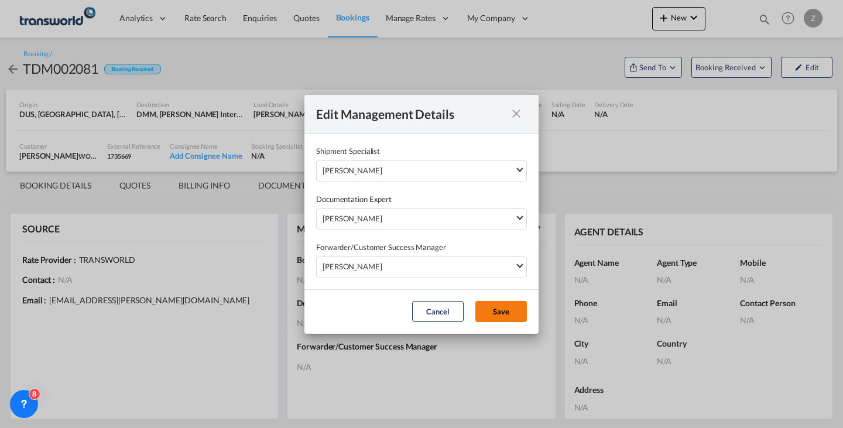
click at [485, 309] on button "Save" at bounding box center [502, 311] width 52 height 21
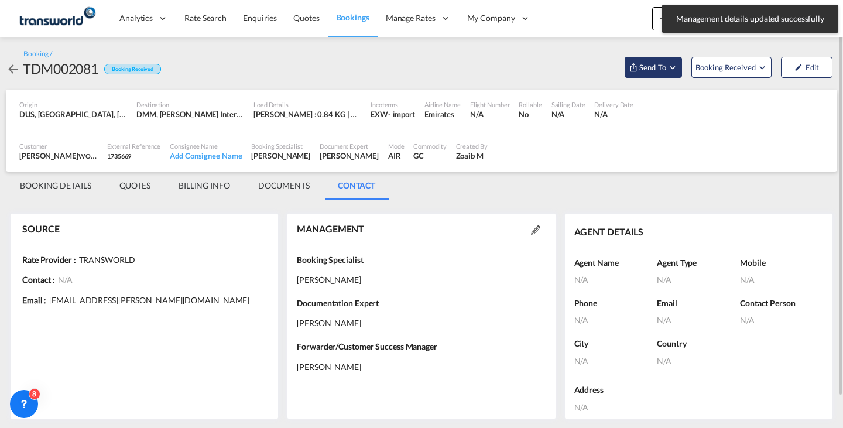
click at [661, 65] on span "Send To" at bounding box center [652, 67] width 29 height 12
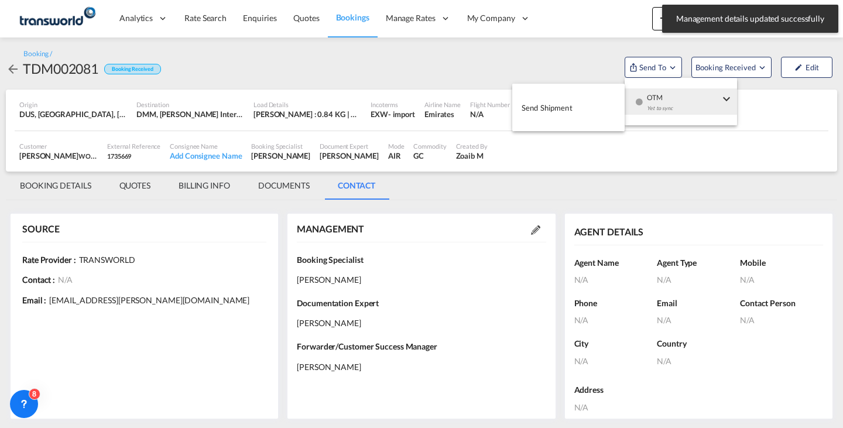
click at [646, 93] on div "OTM Yet to sync" at bounding box center [684, 105] width 100 height 35
click at [585, 108] on button "Send Shipment" at bounding box center [568, 107] width 112 height 26
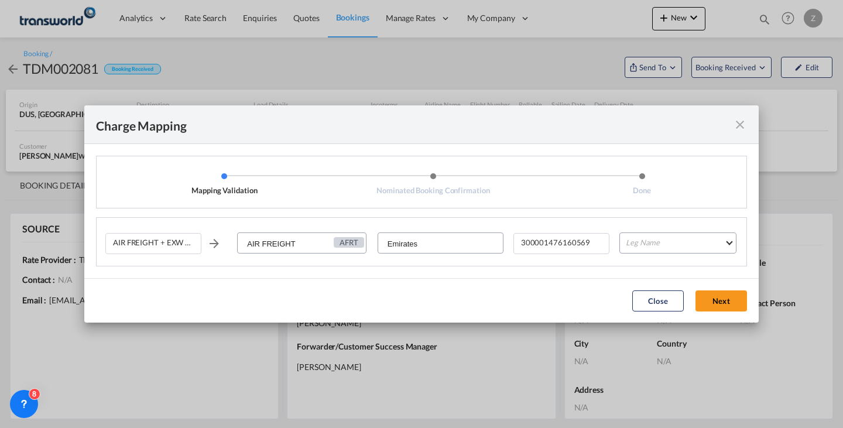
click at [640, 230] on div "AIR FREIGHT + EXW + CLEARANCE AND DELIVERY AIR FREIGHT AFRT Emirates 3000014761…" at bounding box center [425, 248] width 641 height 36
click at [634, 248] on md-select "Leg Name HANDLING ORIGIN HANDLING DESTINATION OTHERS TL PICK UP CUSTOMS ORIGIN …" at bounding box center [678, 243] width 117 height 21
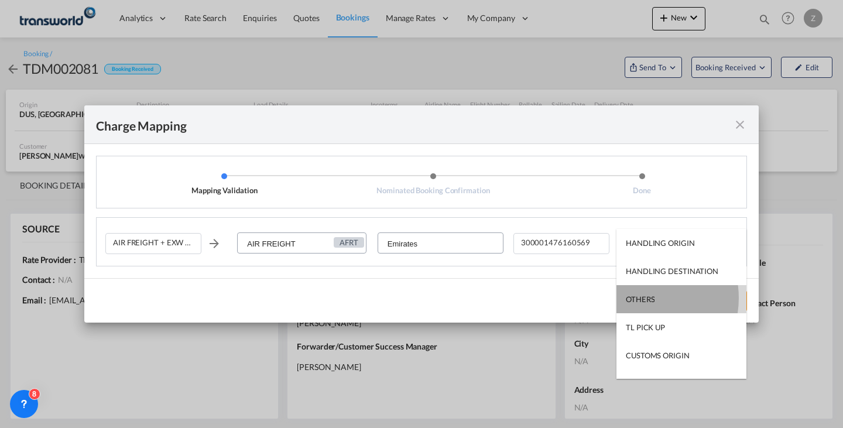
click at [640, 298] on div "OTHERS" at bounding box center [640, 299] width 29 height 11
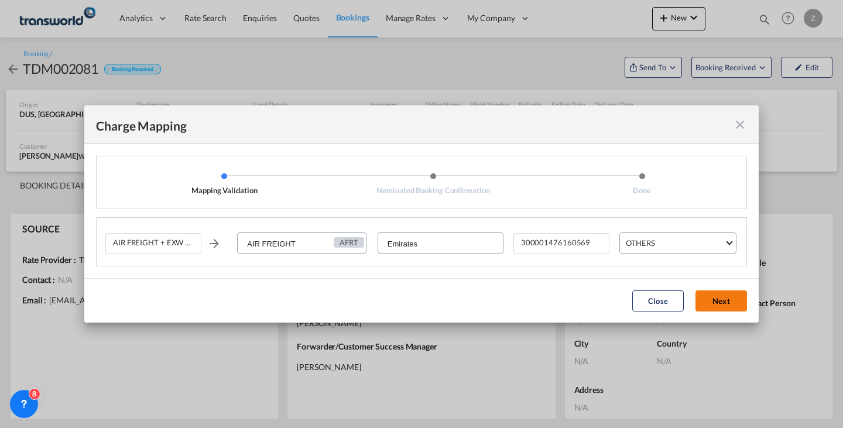
click at [705, 302] on button "Next" at bounding box center [722, 300] width 52 height 21
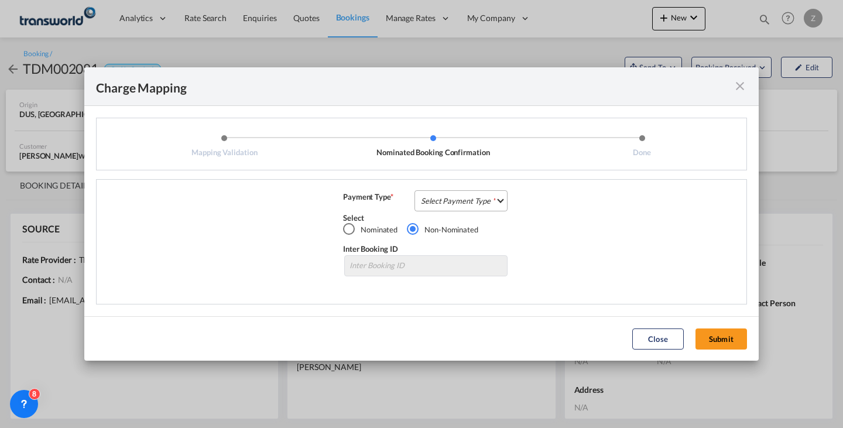
click at [461, 207] on md-select "Select Payment Type COLLECT PREPAID" at bounding box center [461, 200] width 93 height 21
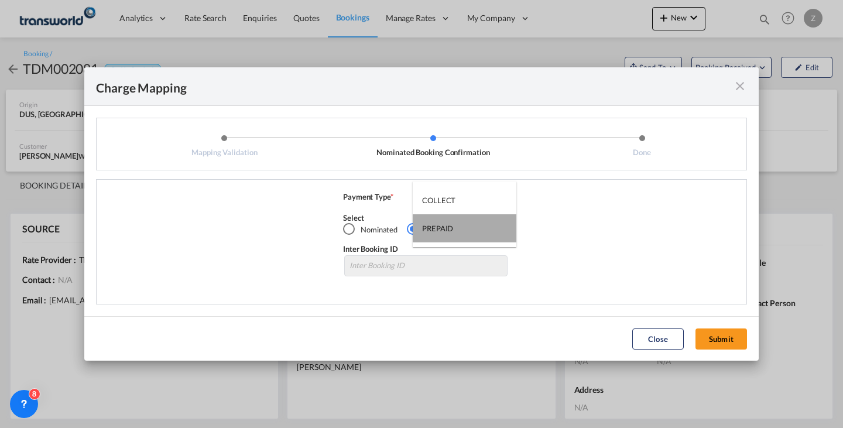
click at [472, 222] on md-option "PREPAID" at bounding box center [465, 228] width 104 height 28
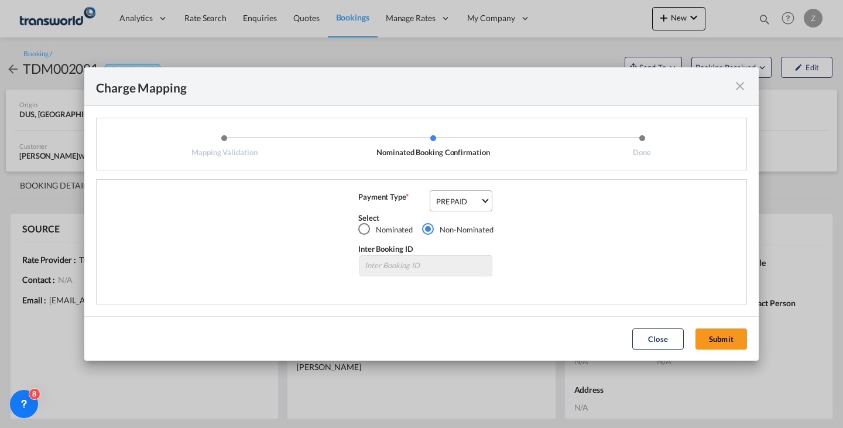
click at [474, 197] on span "PREPAID" at bounding box center [458, 201] width 44 height 11
click at [474, 197] on md-option "PREPAID" at bounding box center [467, 200] width 80 height 28
click at [474, 190] on div "AIR FREIGHT + EXW + CLEARANCE AND DELIVERY AIR FREIGHT AFRT Emirates 3000014761…" at bounding box center [421, 241] width 651 height 125
click at [474, 193] on md-select-value "PREPAID" at bounding box center [463, 200] width 57 height 19
click at [480, 173] on md-option "COLLECT" at bounding box center [467, 172] width 80 height 28
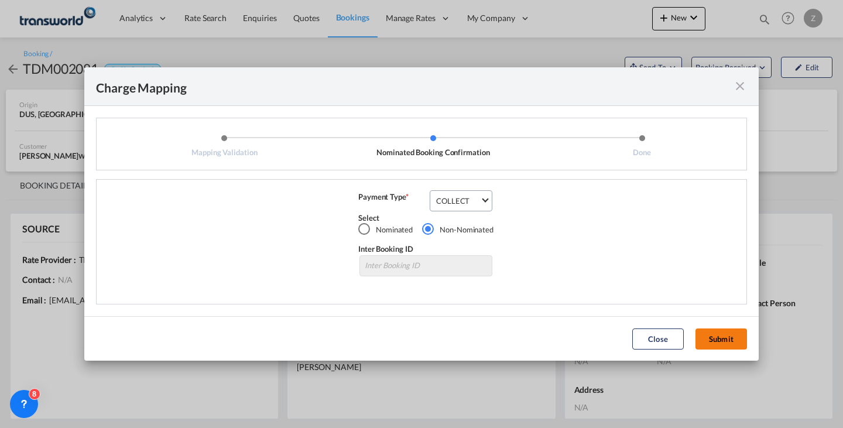
click at [727, 335] on button "Submit" at bounding box center [722, 339] width 52 height 21
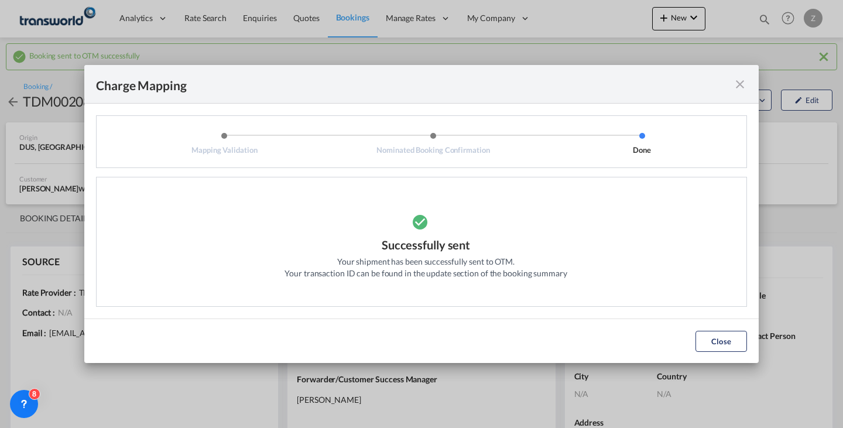
click at [693, 340] on div "Close" at bounding box center [721, 341] width 63 height 21
click at [723, 343] on button "Close" at bounding box center [722, 341] width 52 height 21
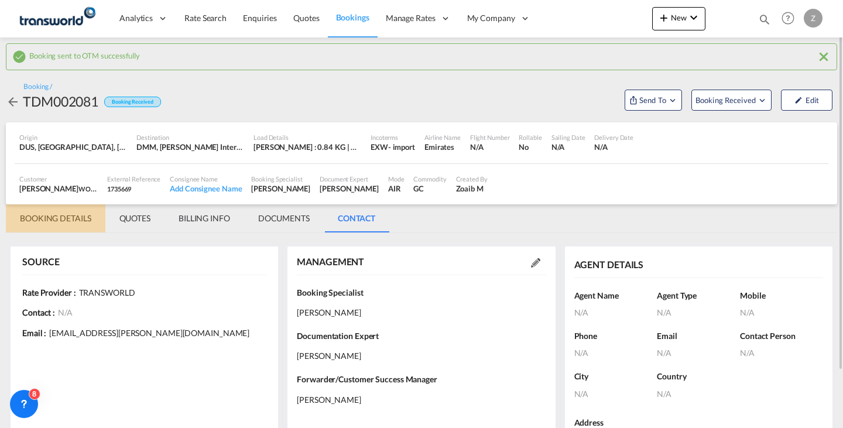
click at [76, 227] on md-tab-item "BOOKING DETAILS" at bounding box center [56, 218] width 100 height 28
